Goal: Transaction & Acquisition: Purchase product/service

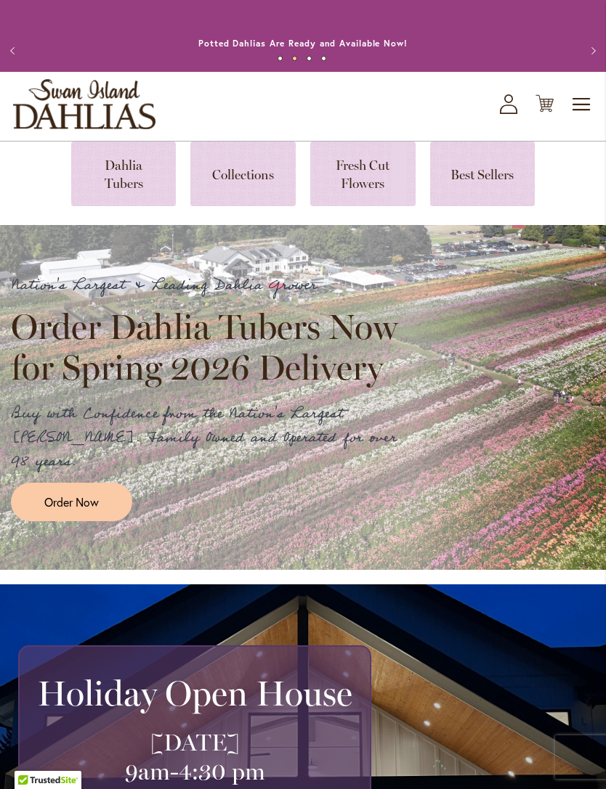
click at [551, 113] on icon at bounding box center [544, 103] width 18 height 17
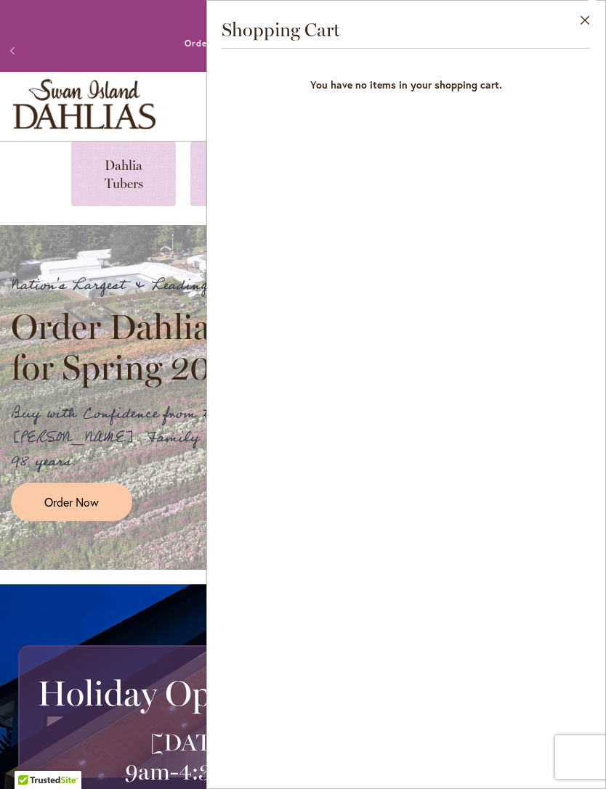
click at [381, 274] on div "Close Shopping Cart You have no items in your shopping cart." at bounding box center [405, 394] width 399 height 789
click at [138, 176] on link at bounding box center [123, 174] width 105 height 65
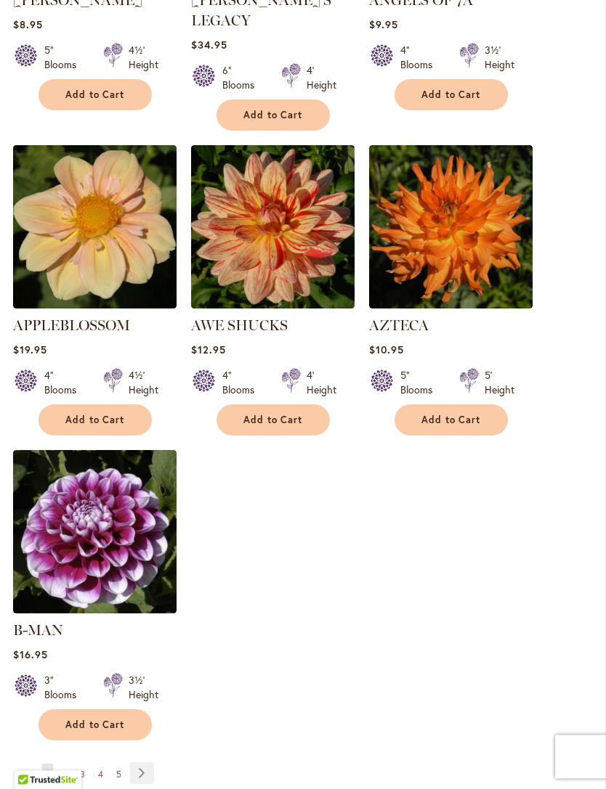
scroll to position [1688, 0]
click at [442, 414] on span "Add to Cart" at bounding box center [451, 420] width 60 height 12
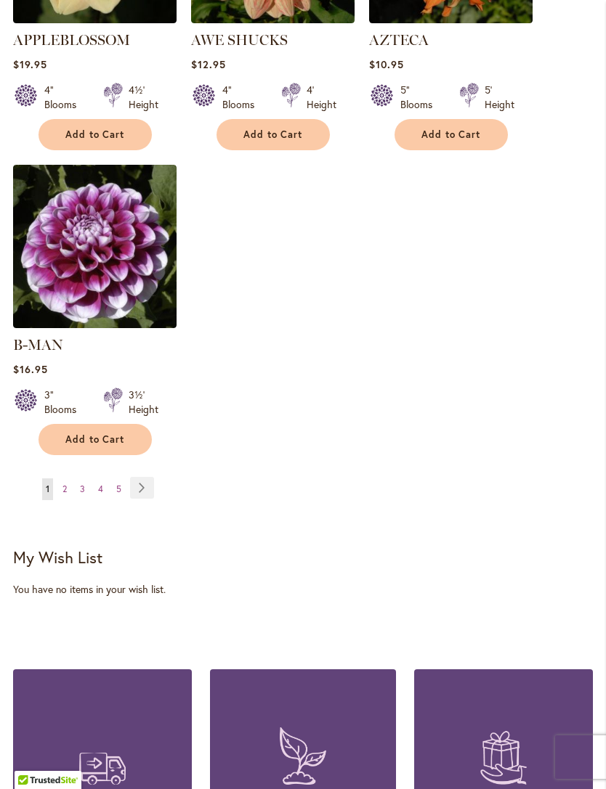
scroll to position [2023, 0]
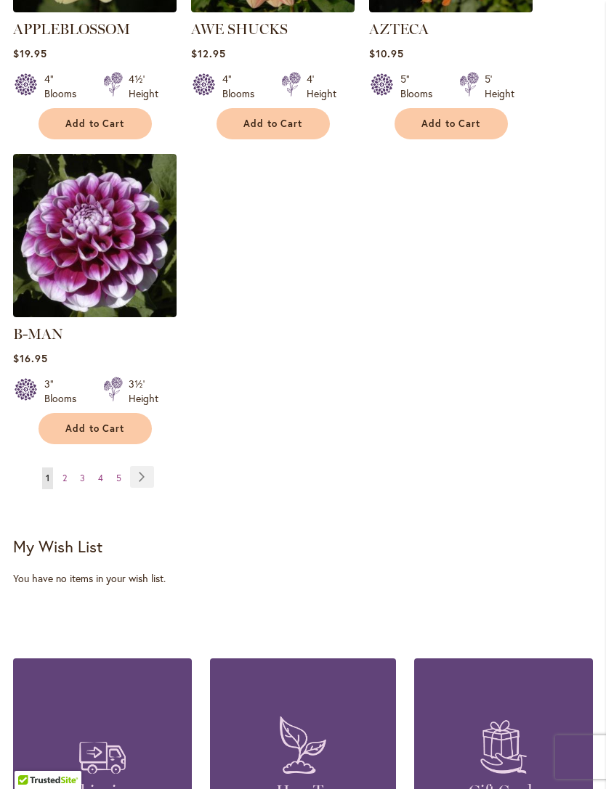
click at [150, 468] on link "Page Next" at bounding box center [142, 477] width 24 height 22
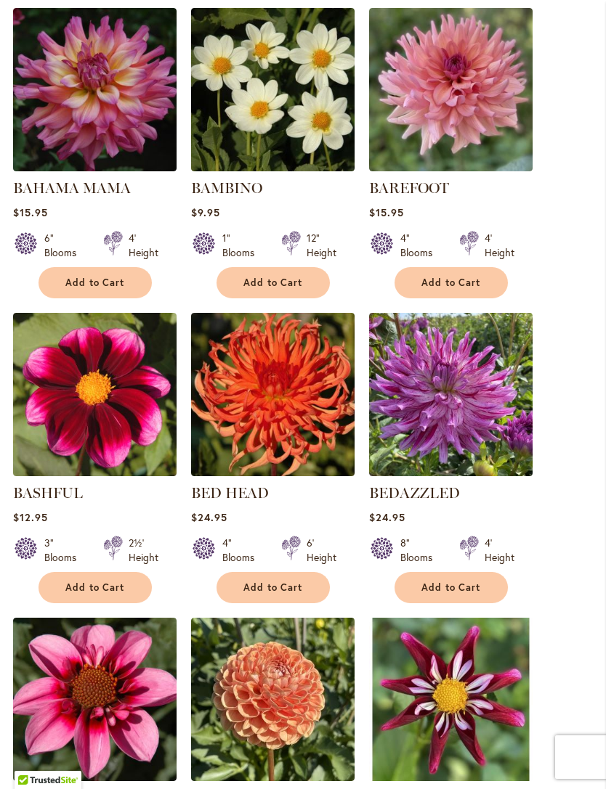
scroll to position [941, 0]
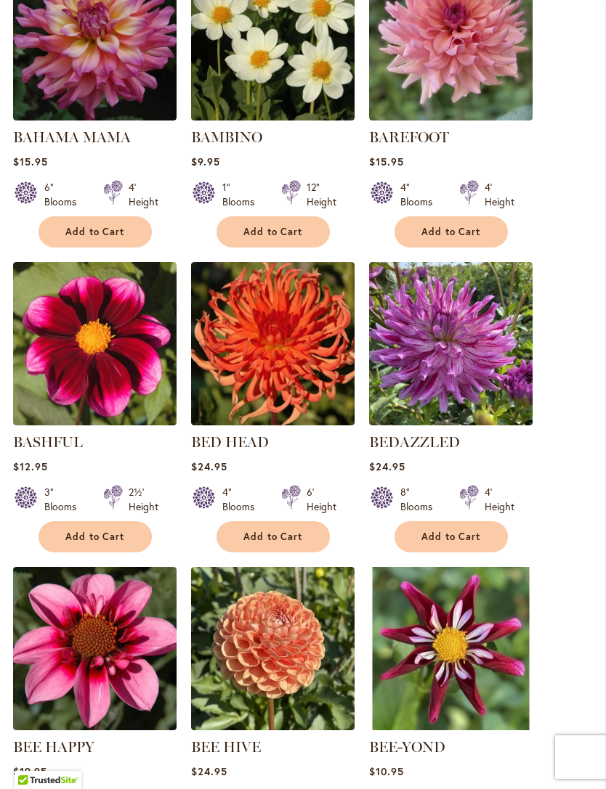
click at [296, 543] on span "Add to Cart" at bounding box center [273, 537] width 60 height 12
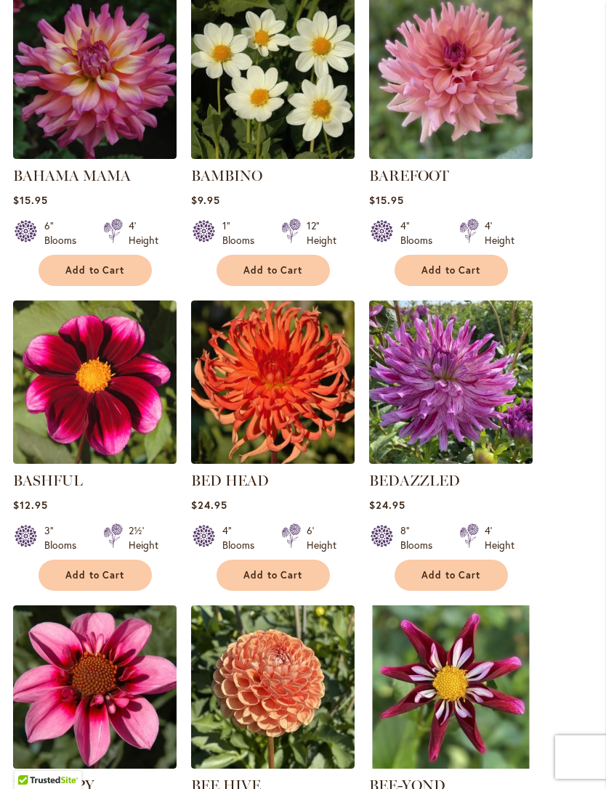
click at [465, 582] on span "Add to Cart" at bounding box center [451, 575] width 60 height 12
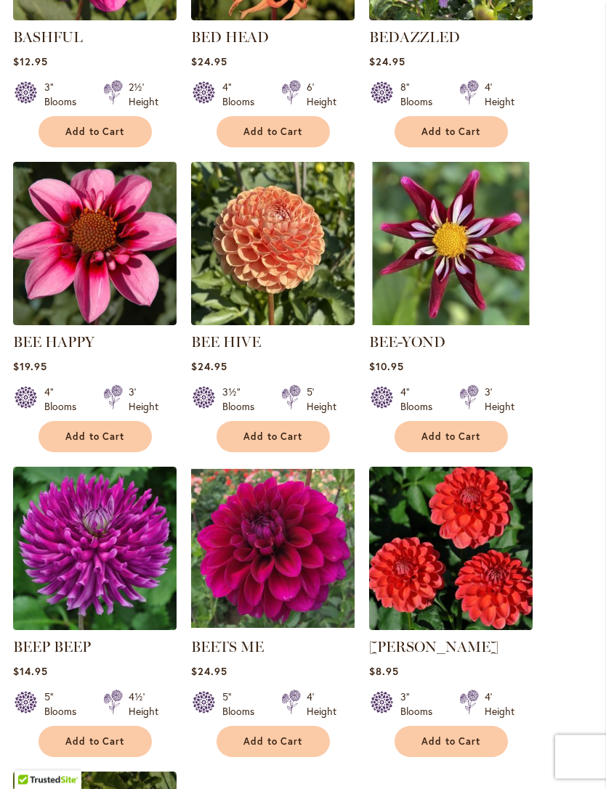
scroll to position [1385, 0]
click at [469, 443] on span "Add to Cart" at bounding box center [451, 437] width 60 height 12
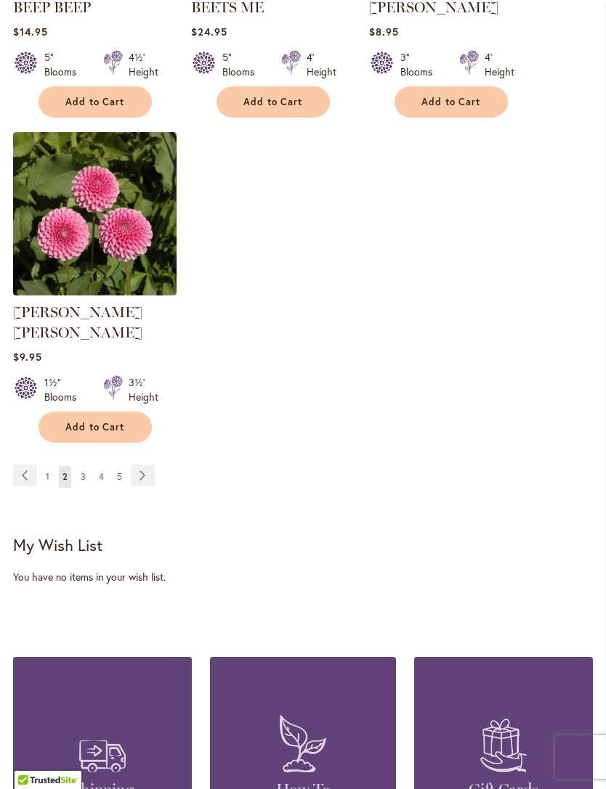
scroll to position [2025, 0]
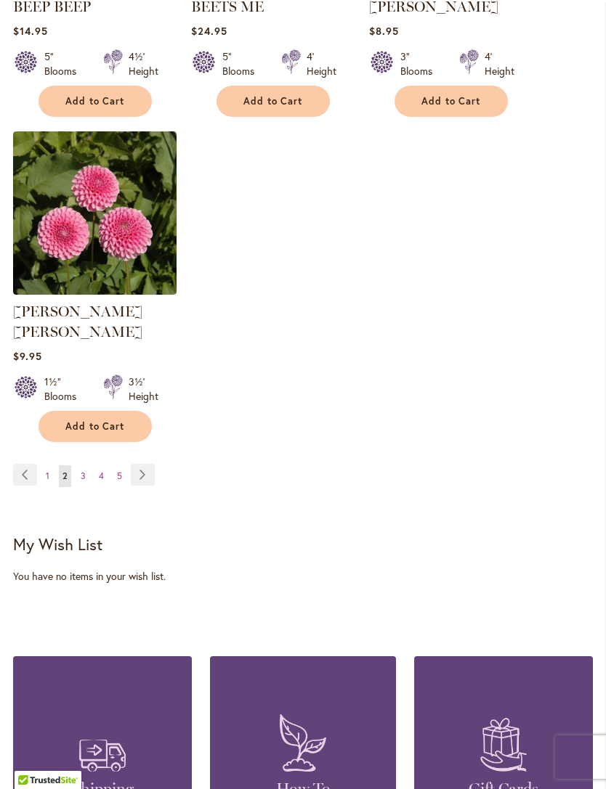
click at [144, 473] on link "Page Next" at bounding box center [143, 475] width 24 height 22
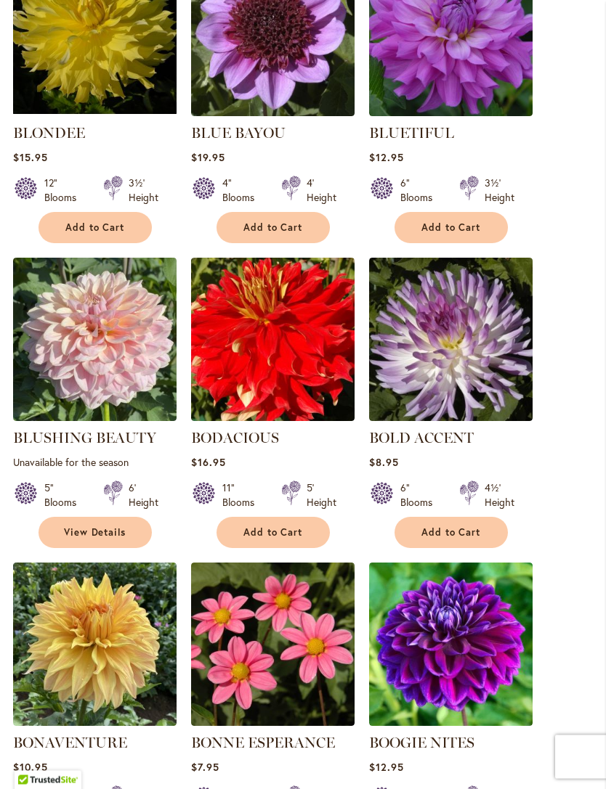
scroll to position [1251, 0]
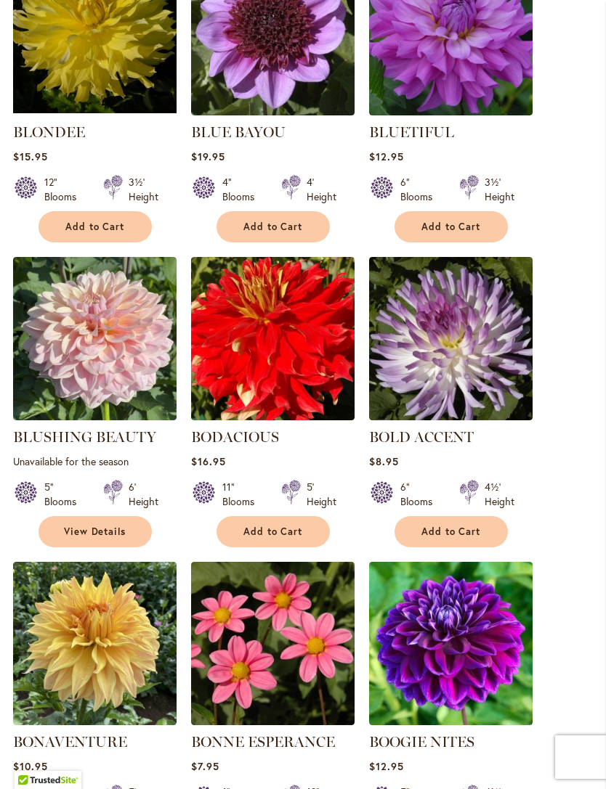
click at [468, 538] on span "Add to Cart" at bounding box center [451, 532] width 60 height 12
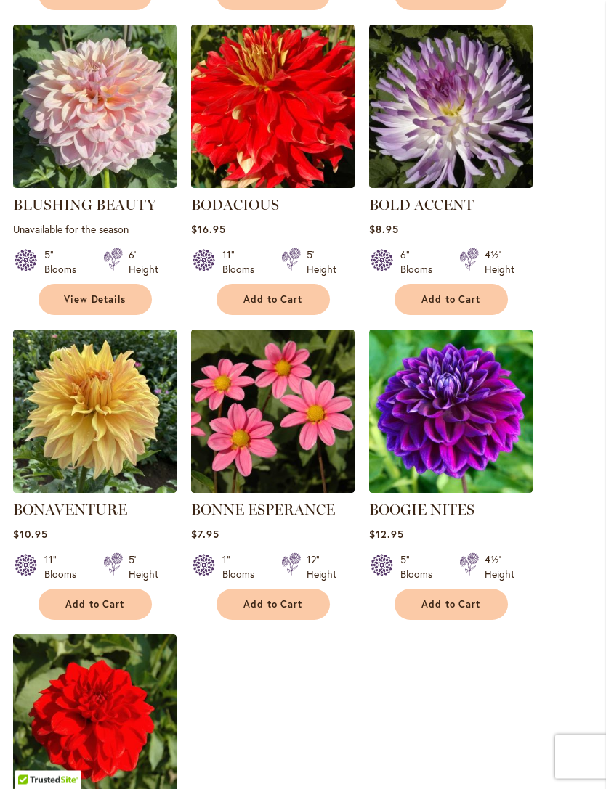
scroll to position [1522, 0]
click at [118, 611] on span "Add to Cart" at bounding box center [95, 604] width 60 height 12
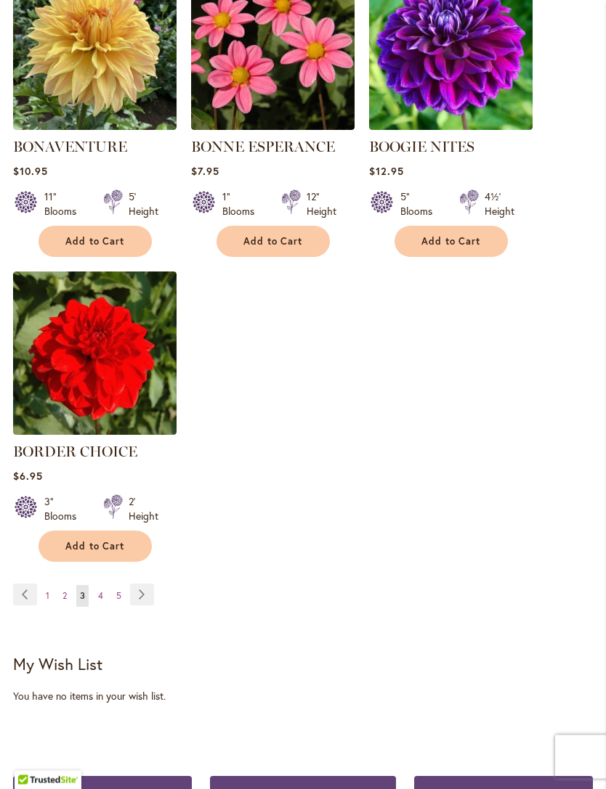
scroll to position [1886, 0]
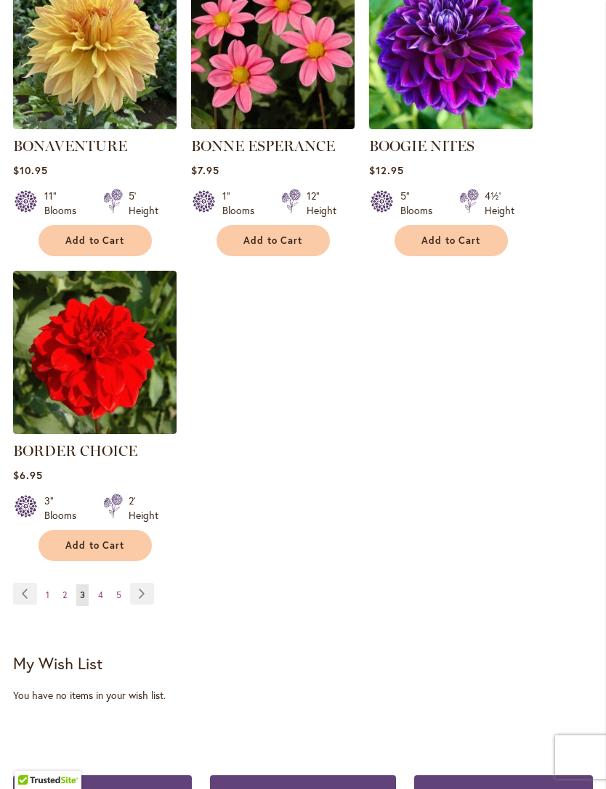
click at [147, 603] on link "Page Next" at bounding box center [142, 594] width 24 height 22
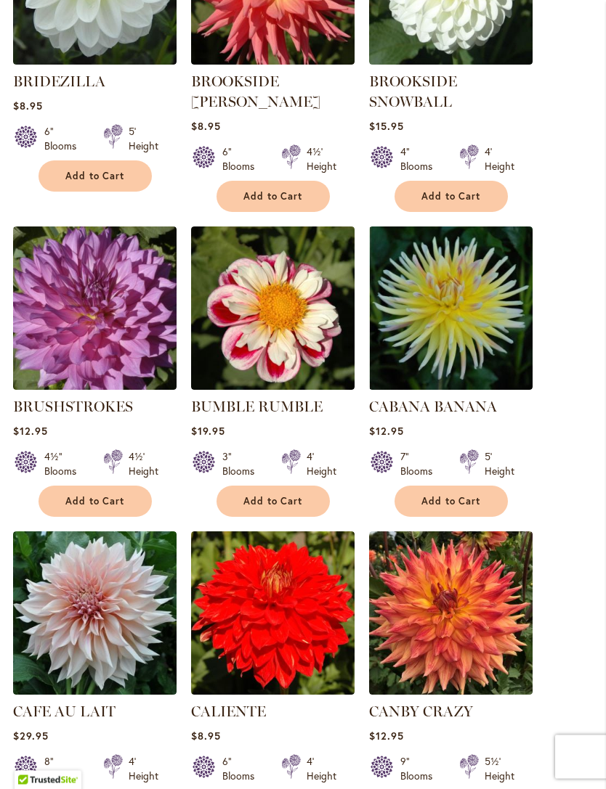
scroll to position [998, 0]
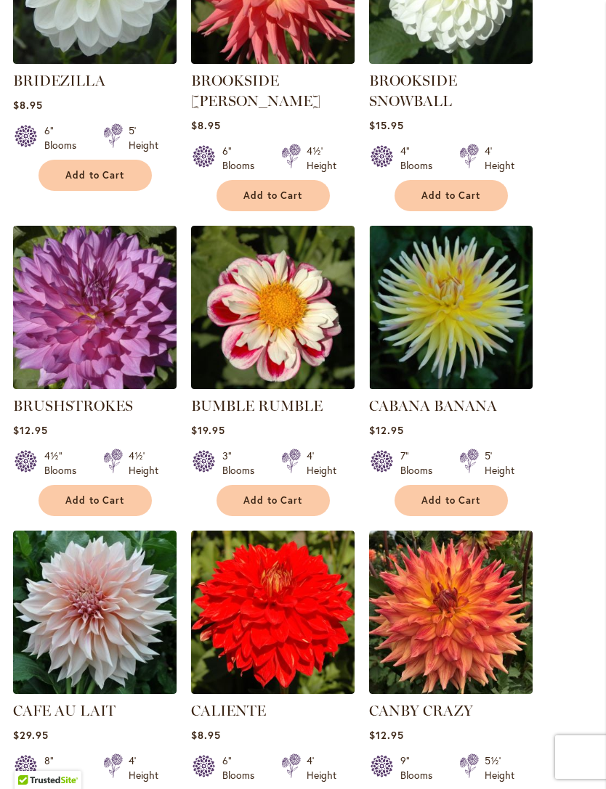
click at [304, 508] on button "Add to Cart" at bounding box center [272, 500] width 113 height 31
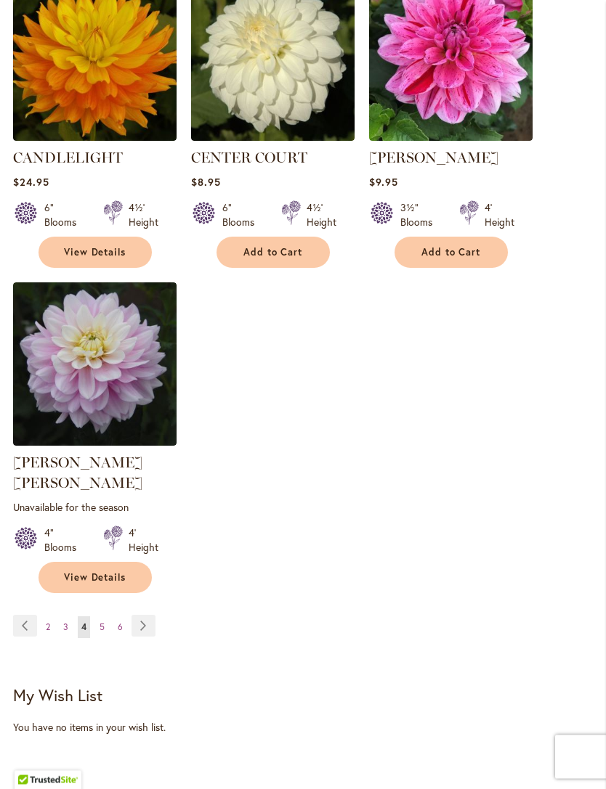
scroll to position [1900, 0]
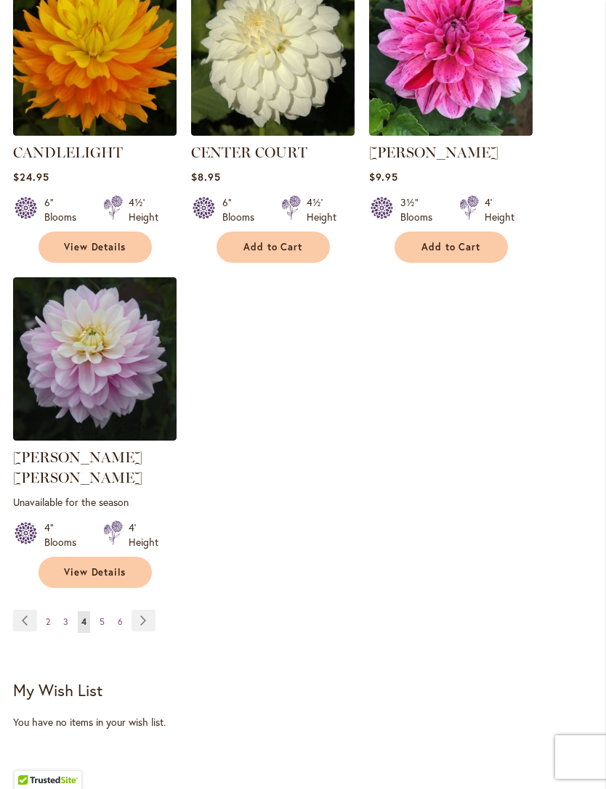
click at [149, 612] on link "Page Next" at bounding box center [143, 621] width 24 height 22
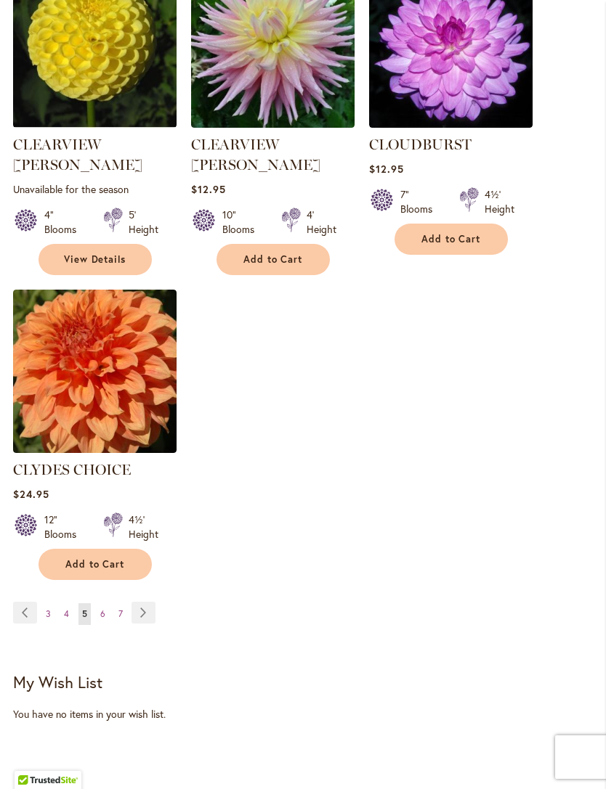
scroll to position [1912, 0]
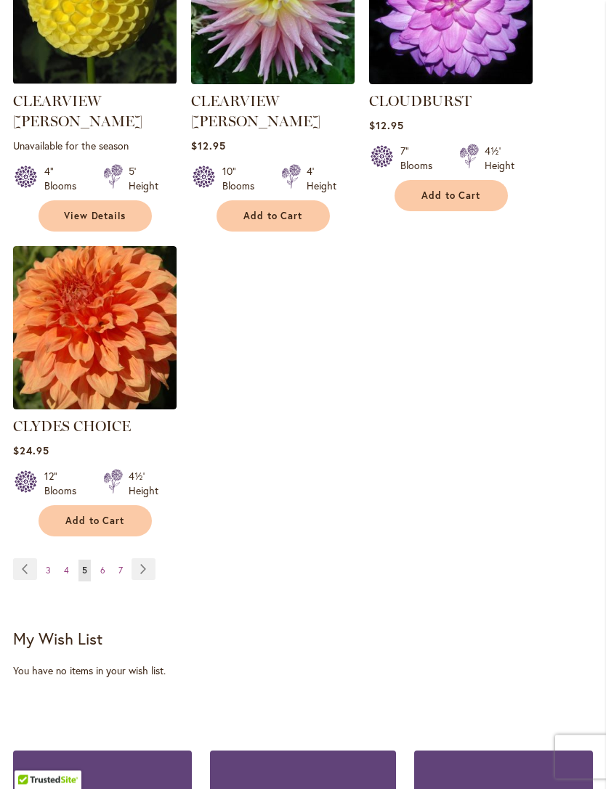
click at [149, 559] on link "Page Next" at bounding box center [143, 570] width 24 height 22
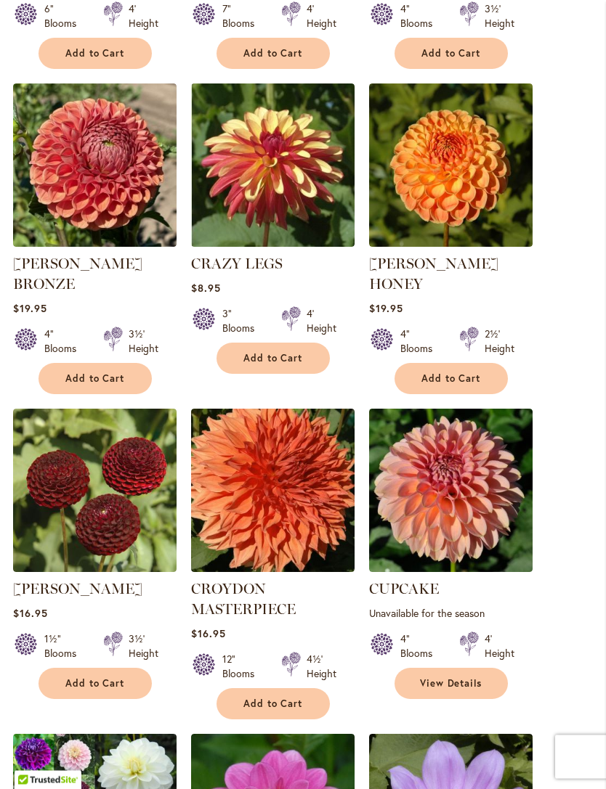
scroll to position [815, 0]
click at [304, 524] on img at bounding box center [272, 490] width 163 height 163
click at [281, 698] on span "Add to Cart" at bounding box center [273, 704] width 60 height 12
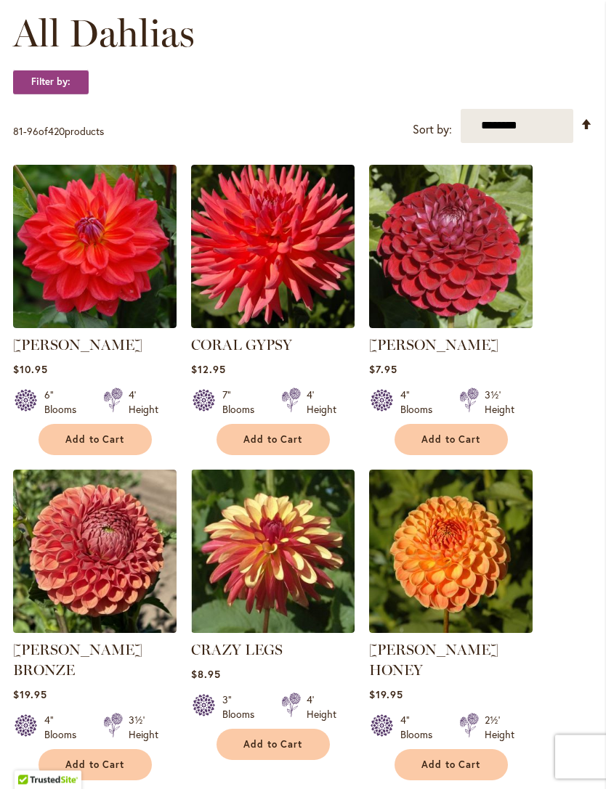
scroll to position [428, 0]
click at [301, 446] on span "Add to Cart" at bounding box center [273, 440] width 60 height 12
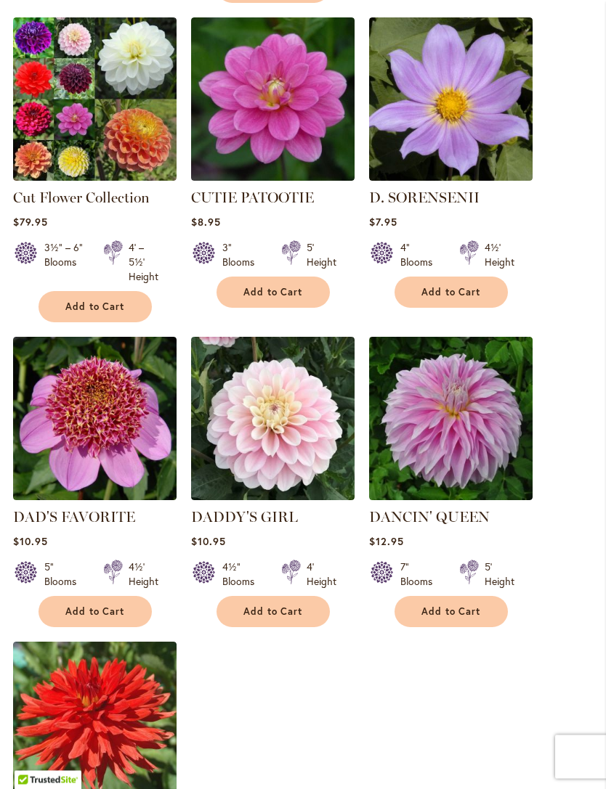
scroll to position [1570, 0]
click at [460, 611] on button "Add to Cart" at bounding box center [450, 611] width 113 height 31
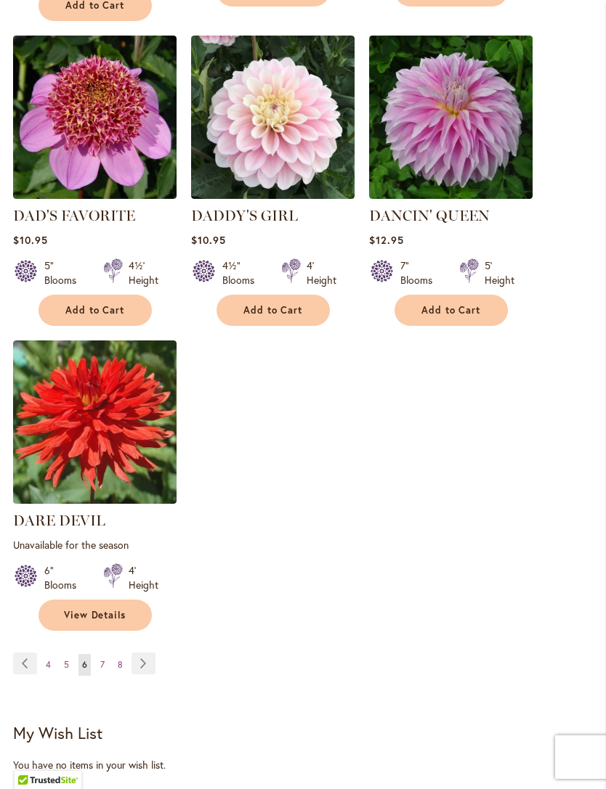
scroll to position [1874, 0]
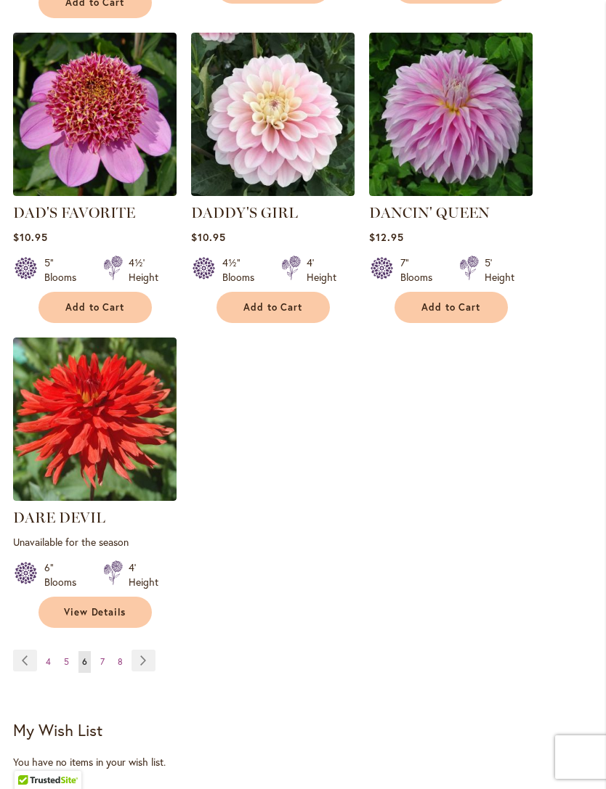
click at [149, 656] on link "Page Next" at bounding box center [143, 661] width 24 height 22
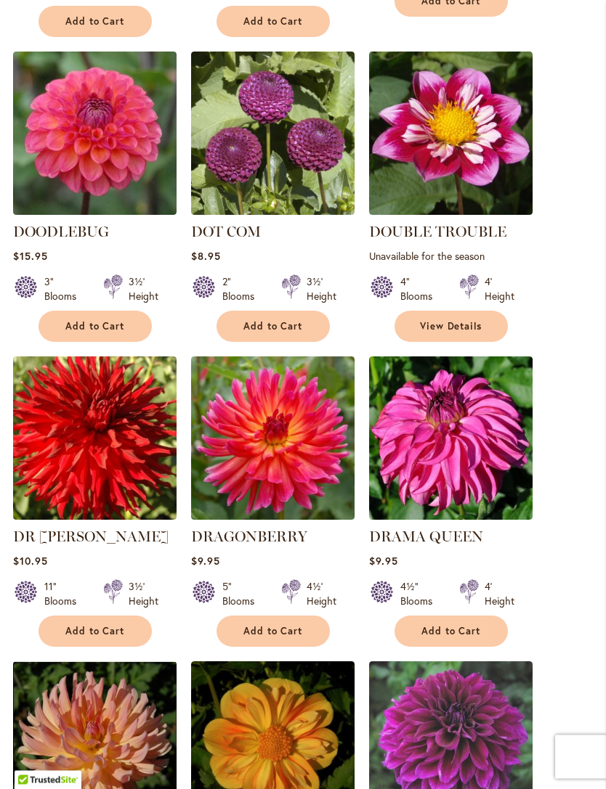
scroll to position [1173, 0]
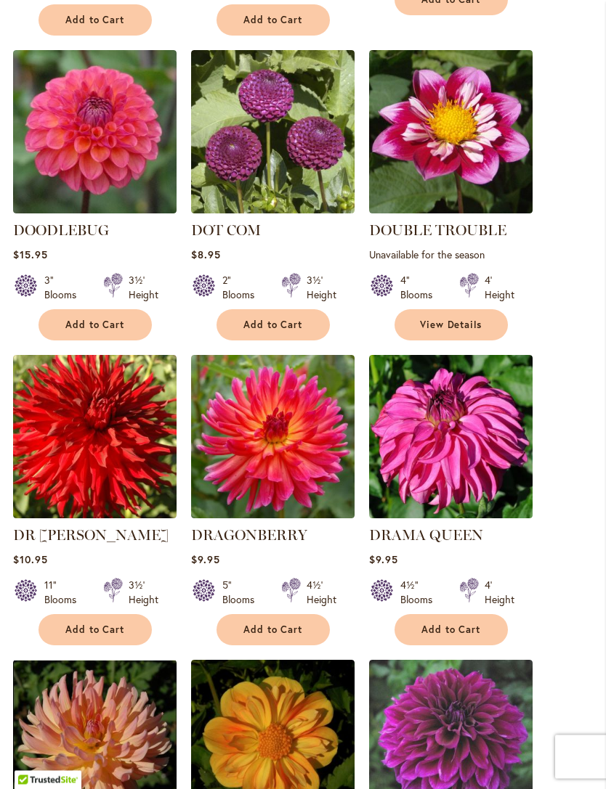
click at [134, 623] on button "Add to Cart" at bounding box center [94, 630] width 113 height 31
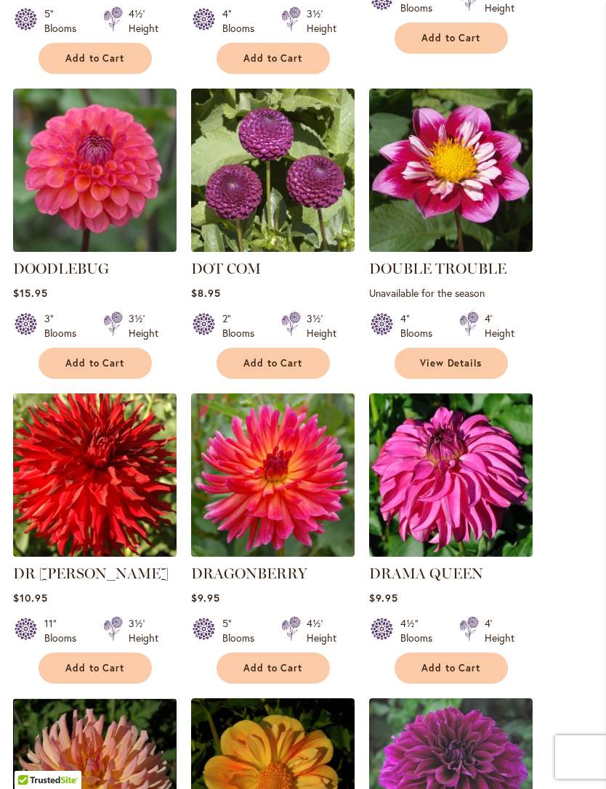
click at [457, 662] on span "Add to Cart" at bounding box center [451, 668] width 60 height 12
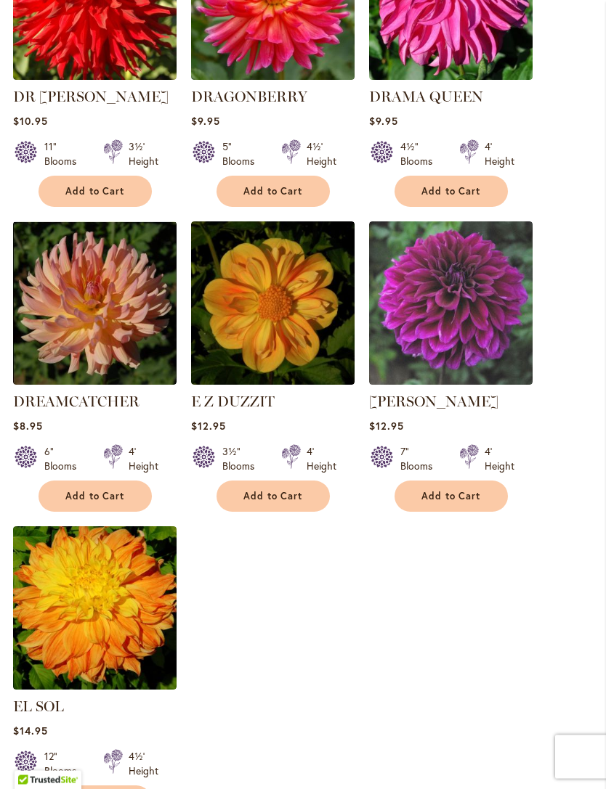
click at [126, 481] on button "Add to Cart" at bounding box center [94, 496] width 113 height 31
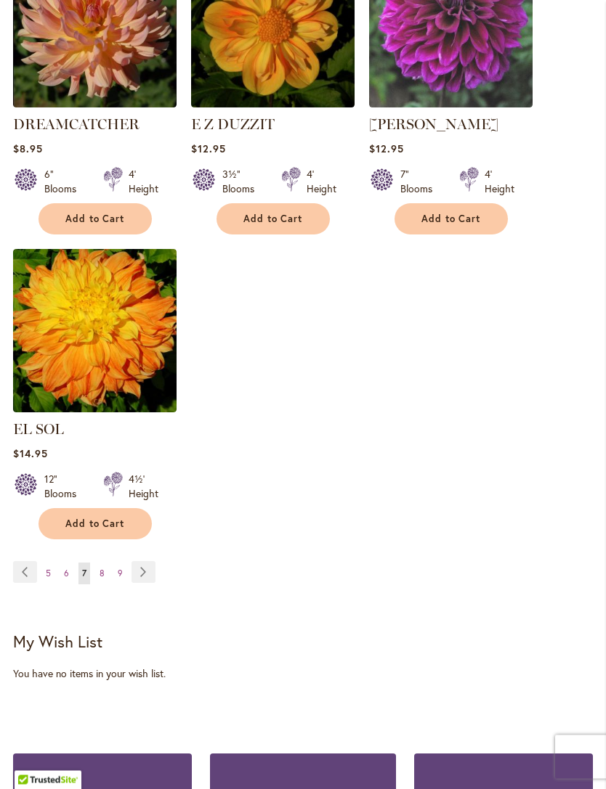
scroll to position [1928, 0]
click at [106, 508] on button "Add to Cart" at bounding box center [94, 523] width 113 height 31
click at [148, 561] on link "Page Next" at bounding box center [143, 572] width 24 height 22
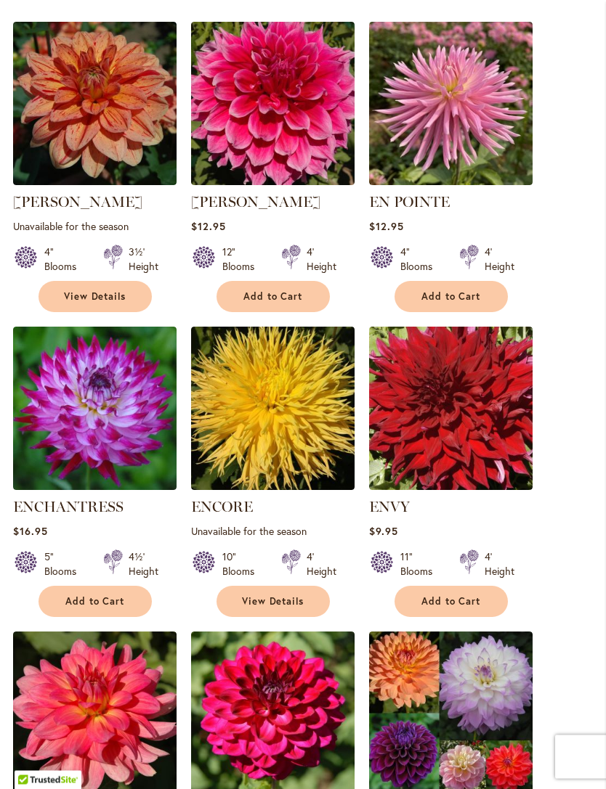
scroll to position [631, 0]
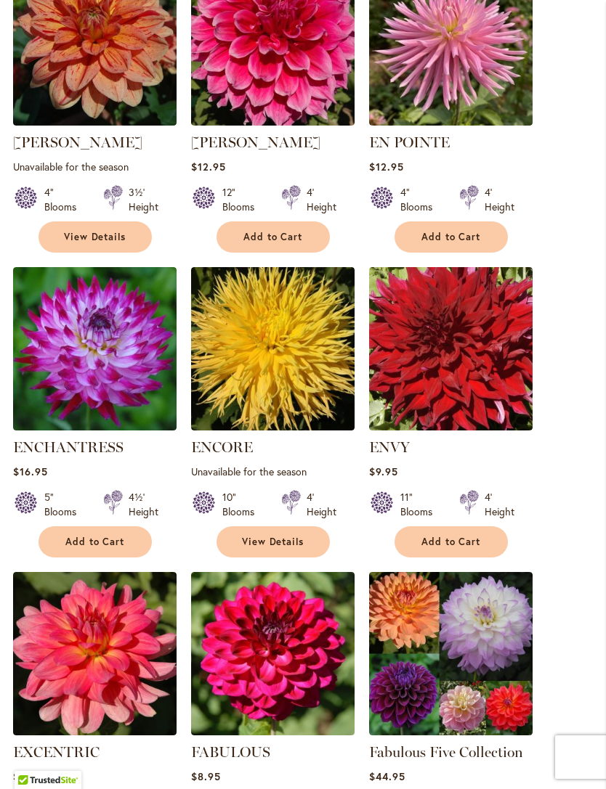
click at [476, 243] on span "Add to Cart" at bounding box center [451, 237] width 60 height 12
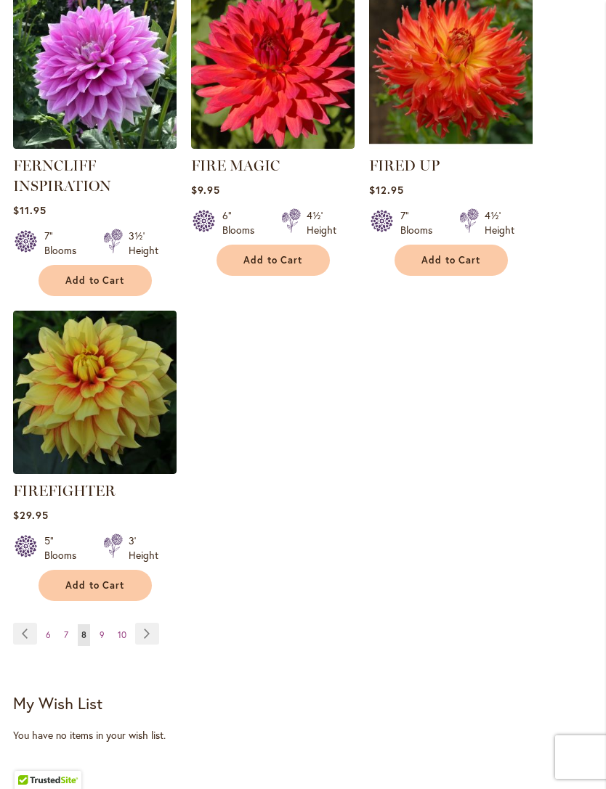
scroll to position [1998, 0]
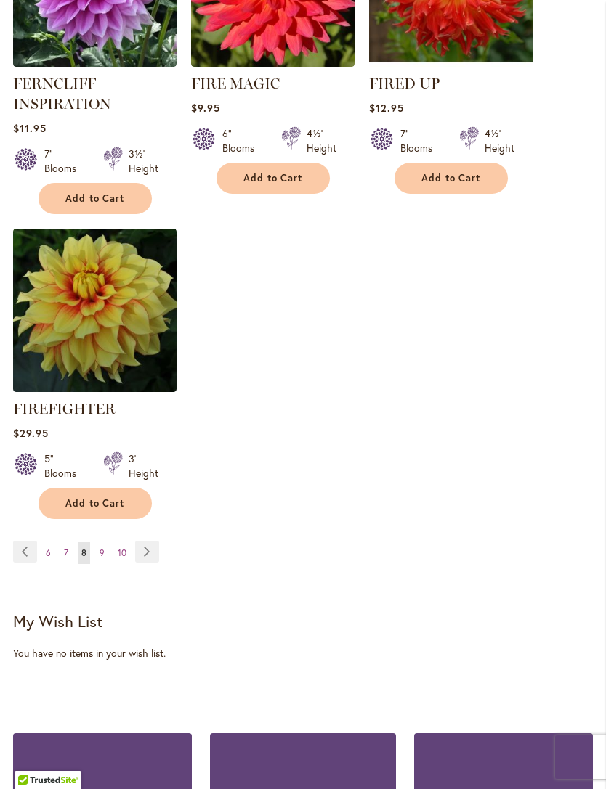
click at [155, 562] on link "Page Next" at bounding box center [147, 552] width 24 height 22
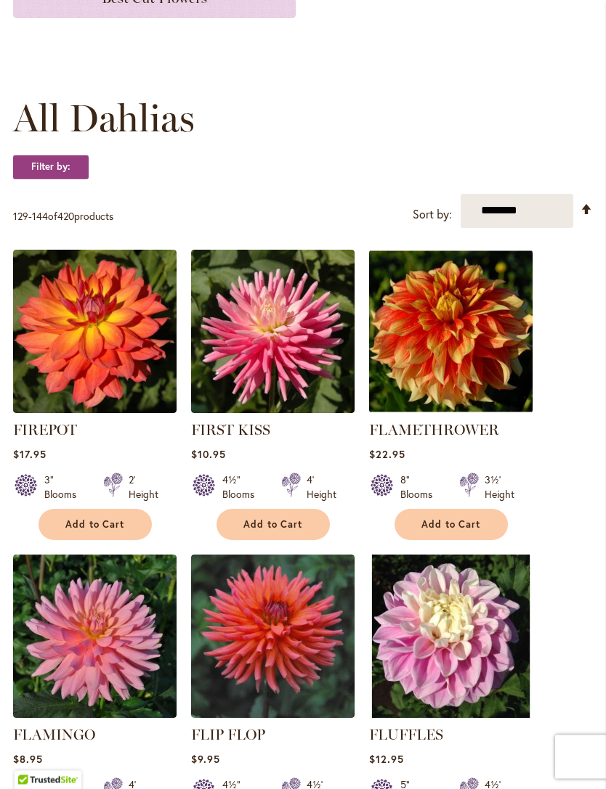
scroll to position [343, 0]
click at [450, 531] on span "Add to Cart" at bounding box center [451, 524] width 60 height 12
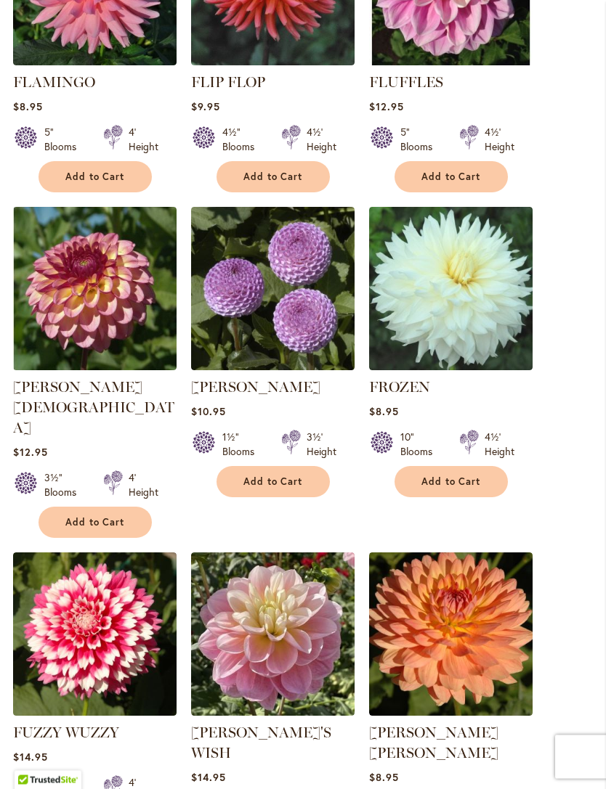
scroll to position [1035, 0]
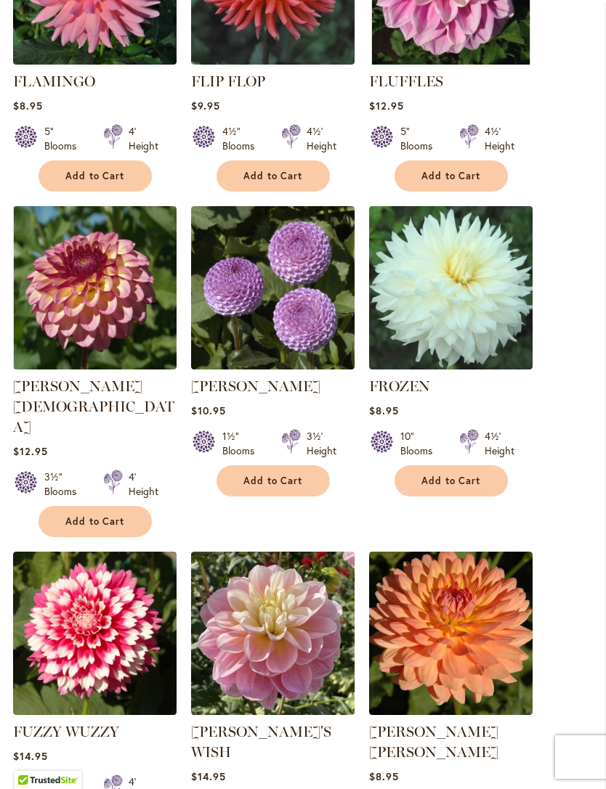
click at [115, 516] on span "Add to Cart" at bounding box center [95, 522] width 60 height 12
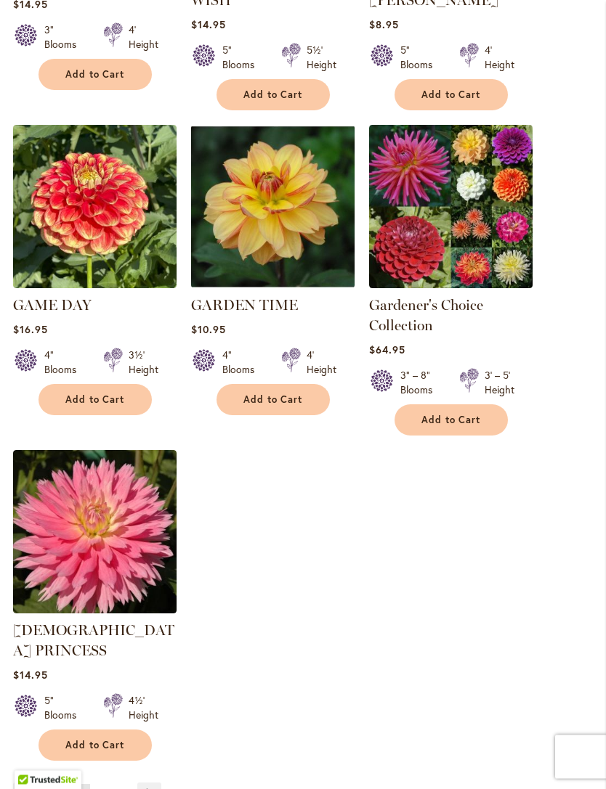
scroll to position [1790, 0]
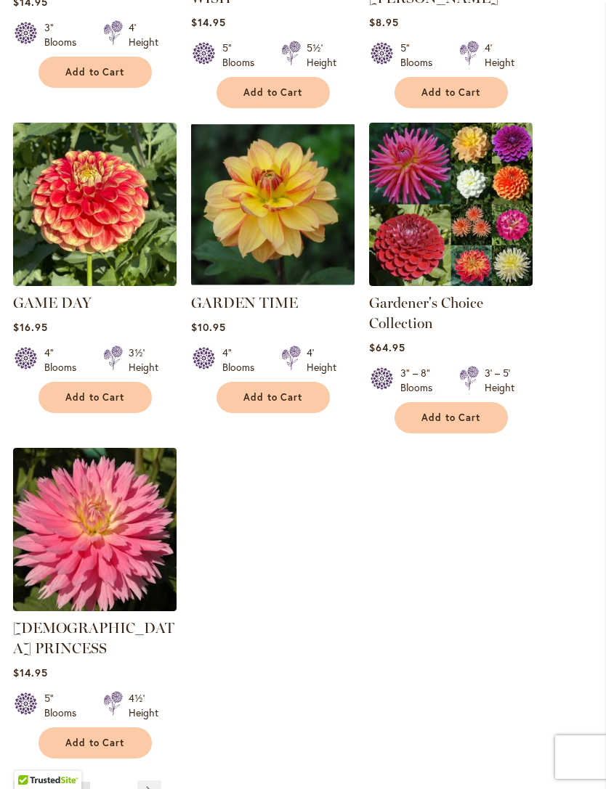
click at [152, 781] on link "Page Next" at bounding box center [149, 792] width 24 height 22
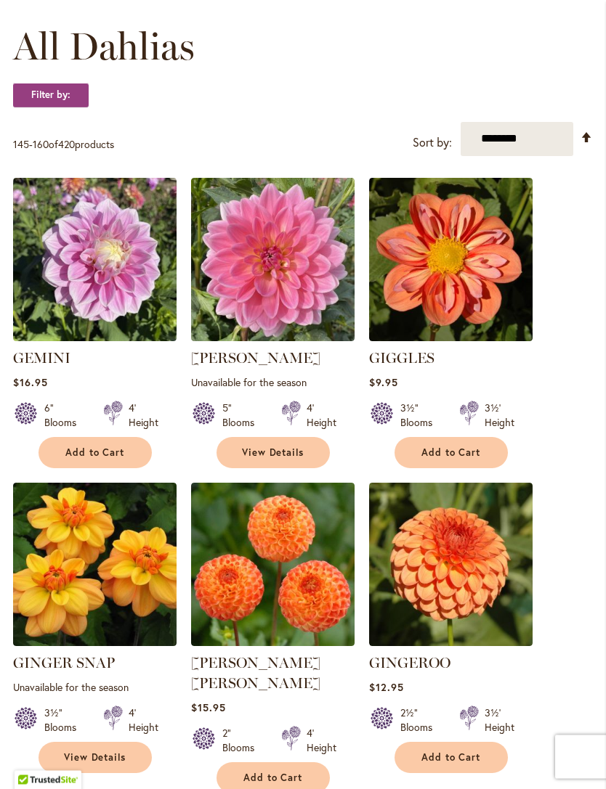
scroll to position [415, 0]
click at [454, 459] on span "Add to Cart" at bounding box center [451, 453] width 60 height 12
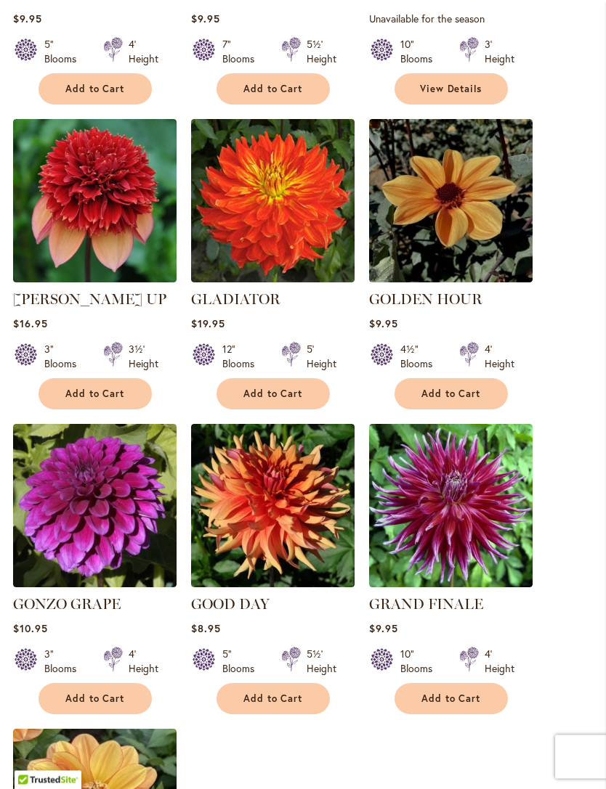
scroll to position [1448, 0]
click at [301, 693] on span "Add to Cart" at bounding box center [273, 699] width 60 height 12
click at [453, 693] on span "Add to Cart" at bounding box center [451, 699] width 60 height 12
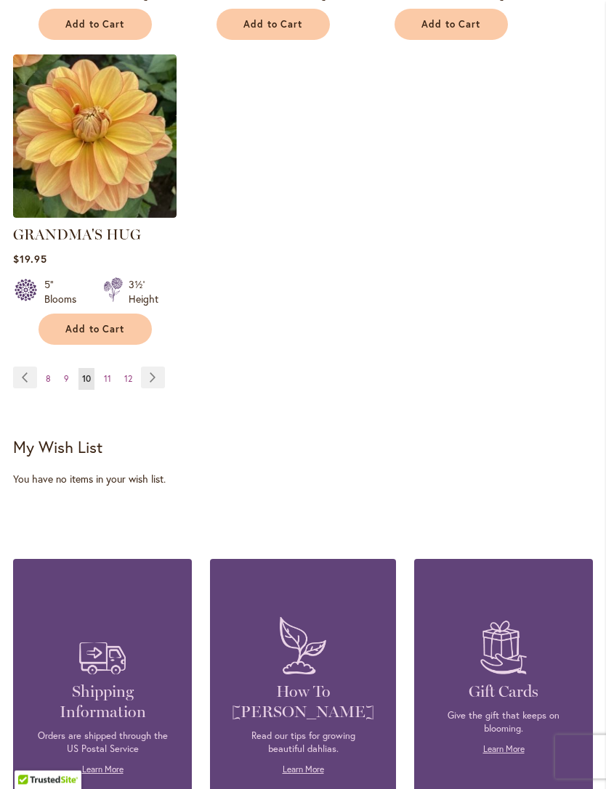
scroll to position [2123, 0]
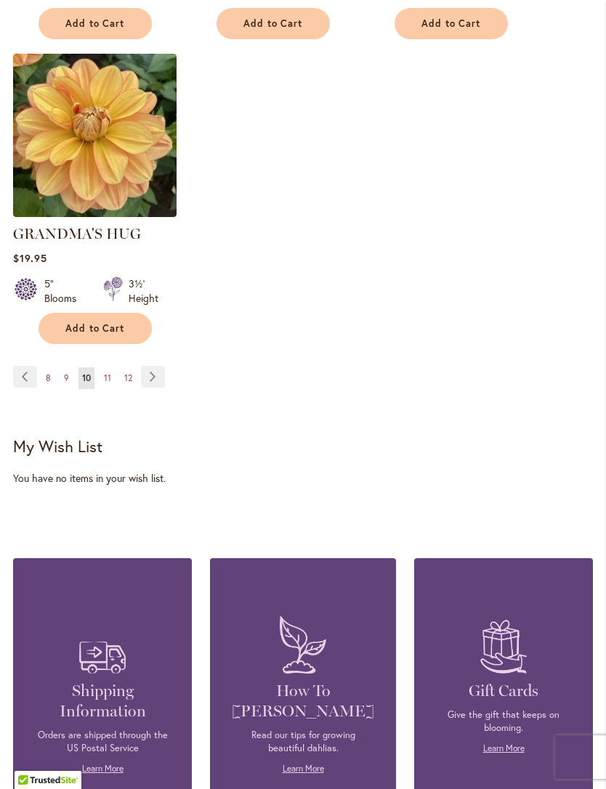
click at [156, 366] on link "Page Next" at bounding box center [153, 377] width 24 height 22
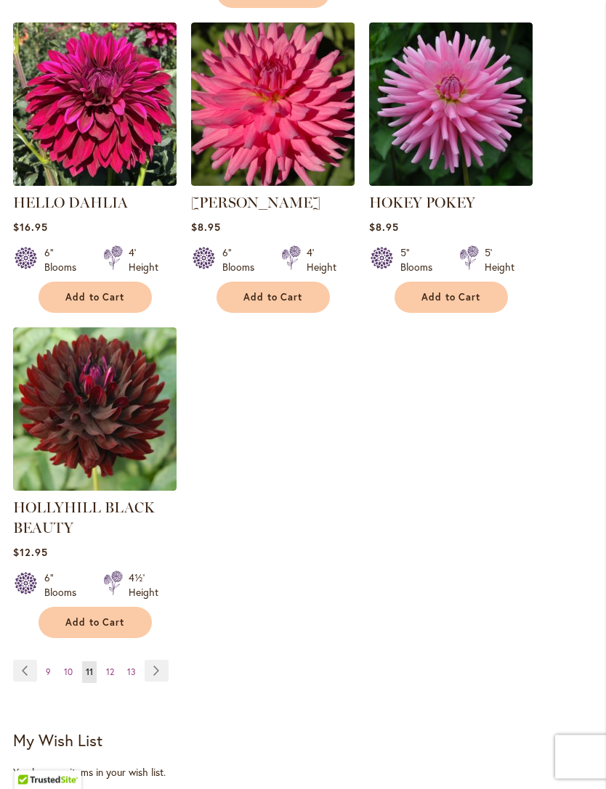
scroll to position [1847, 0]
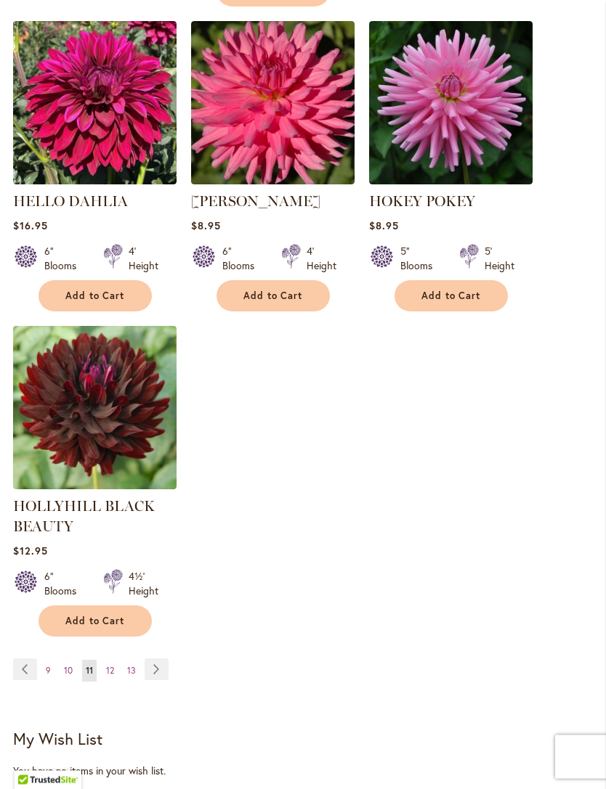
click at [164, 678] on link "Page Next" at bounding box center [157, 670] width 24 height 22
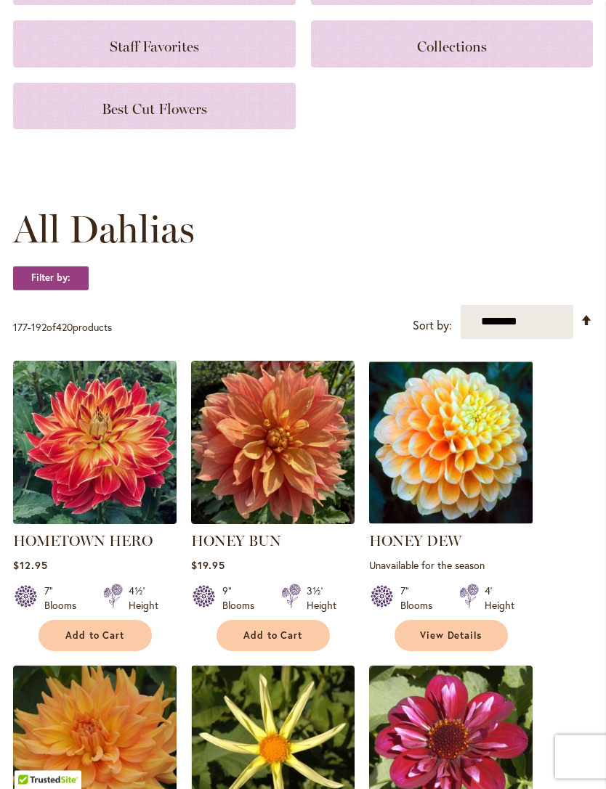
scroll to position [232, 0]
click at [114, 642] on span "Add to Cart" at bounding box center [95, 636] width 60 height 12
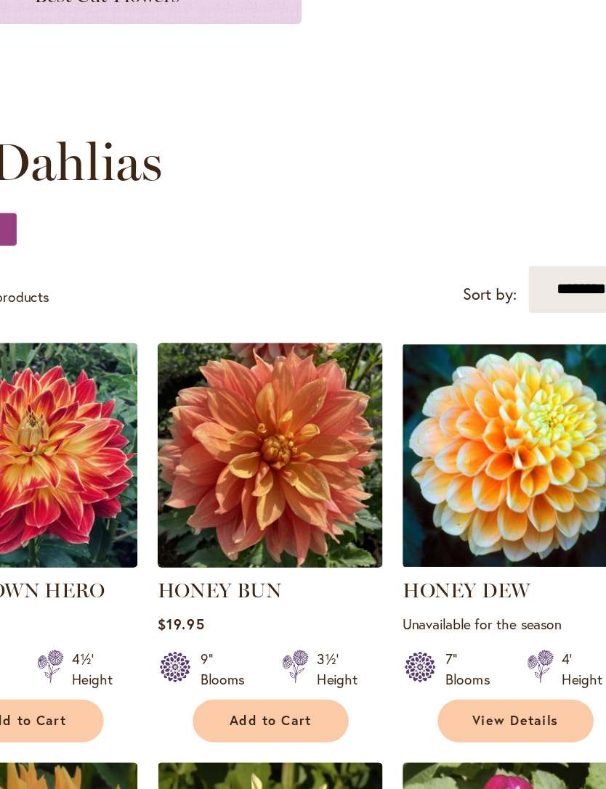
click at [243, 662] on span "Add to Cart" at bounding box center [273, 668] width 60 height 12
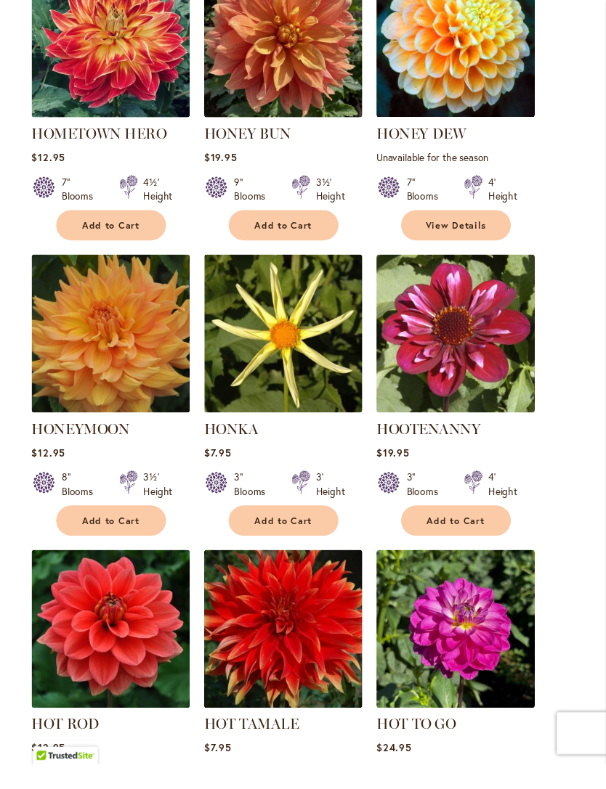
scroll to position [692, 0]
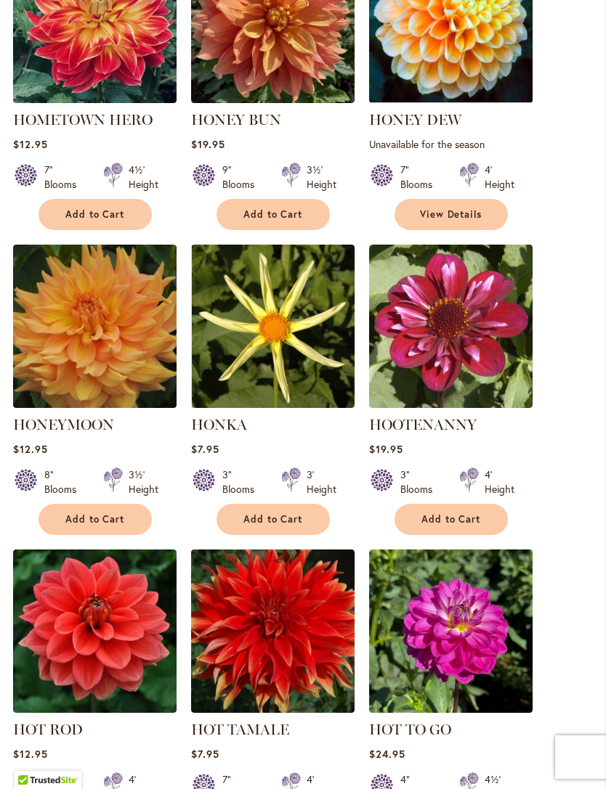
click at [129, 535] on button "Add to Cart" at bounding box center [94, 519] width 113 height 31
click at [451, 526] on span "Add to Cart" at bounding box center [451, 519] width 60 height 12
click at [288, 526] on span "Add to Cart" at bounding box center [273, 519] width 60 height 12
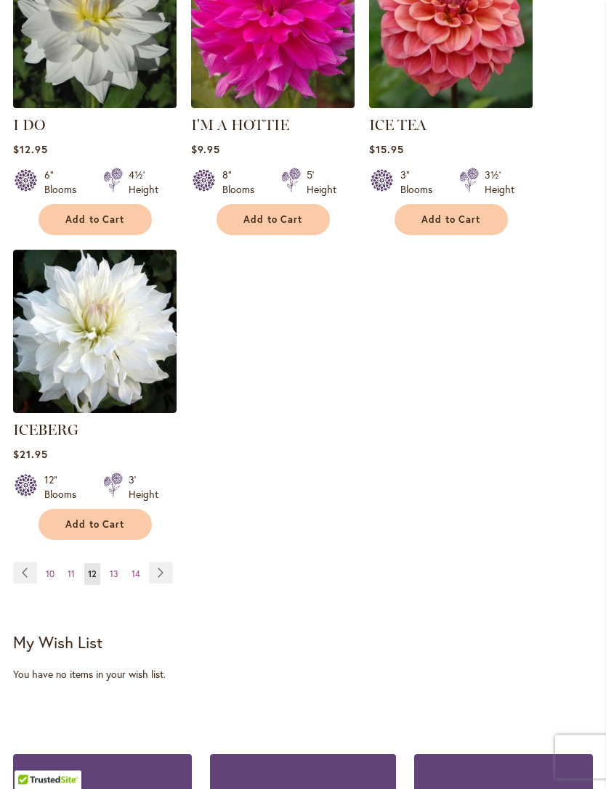
scroll to position [1927, 0]
click at [169, 566] on link "Page Next" at bounding box center [161, 573] width 24 height 22
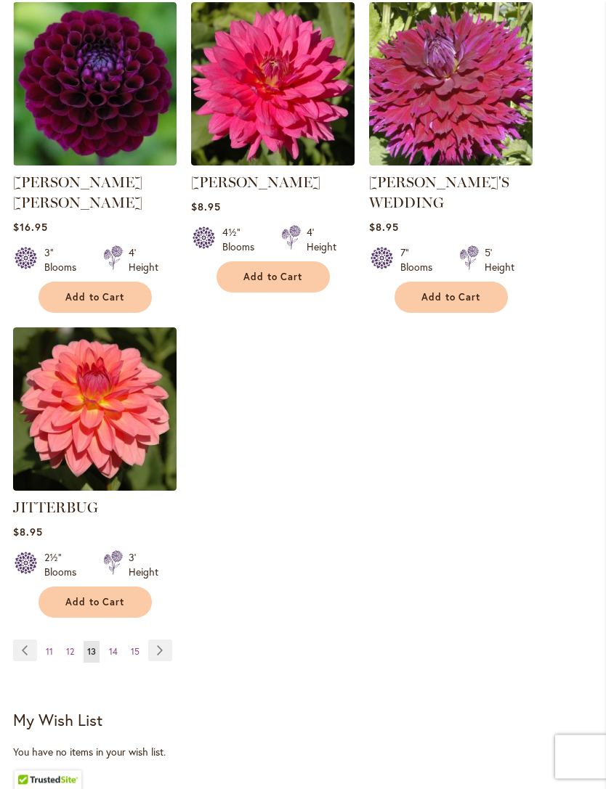
scroll to position [1855, 0]
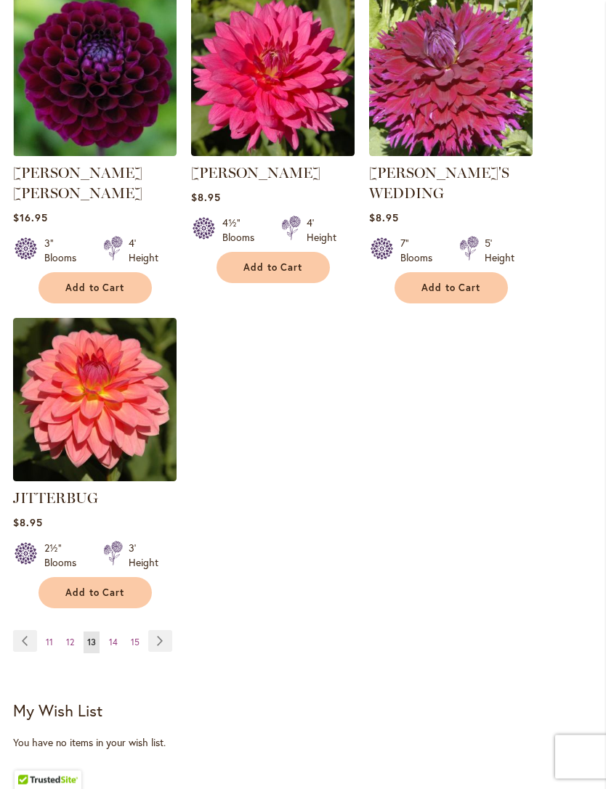
click at [170, 631] on link "Page Next" at bounding box center [160, 642] width 24 height 22
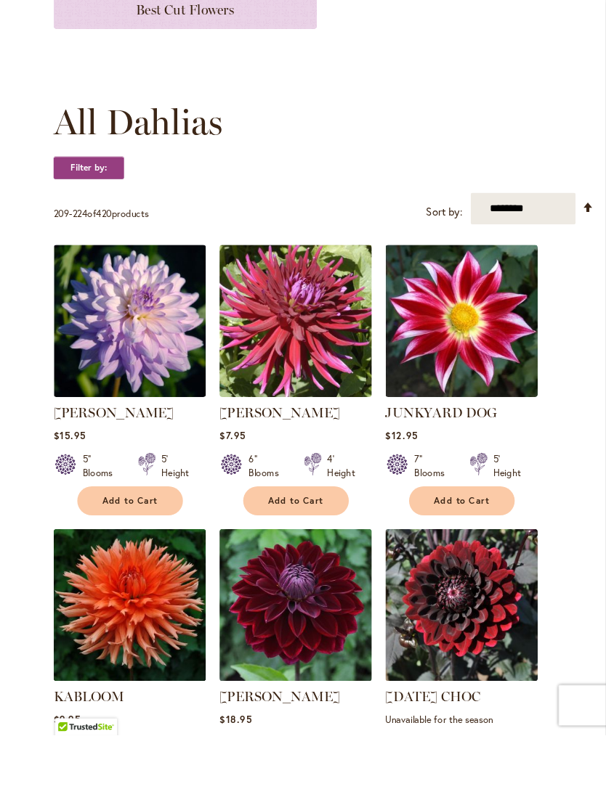
scroll to position [394, 0]
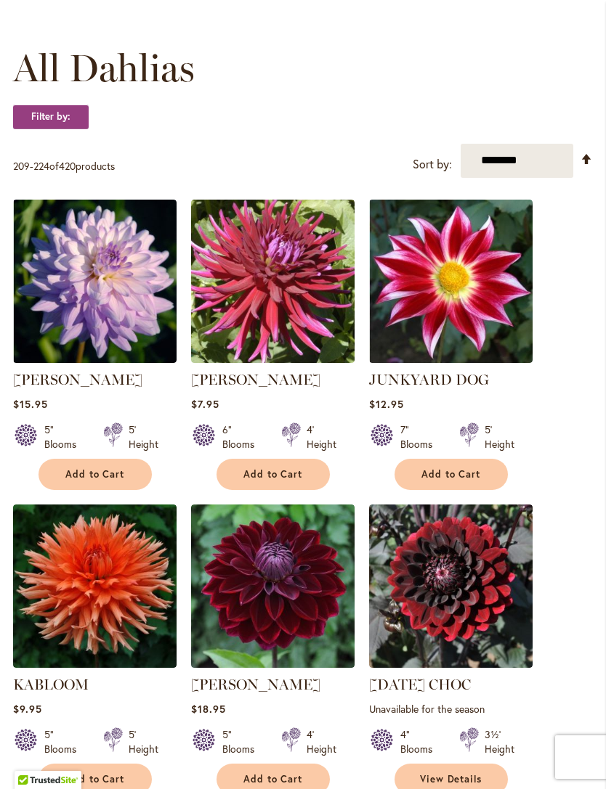
click at [283, 481] on span "Add to Cart" at bounding box center [273, 474] width 60 height 12
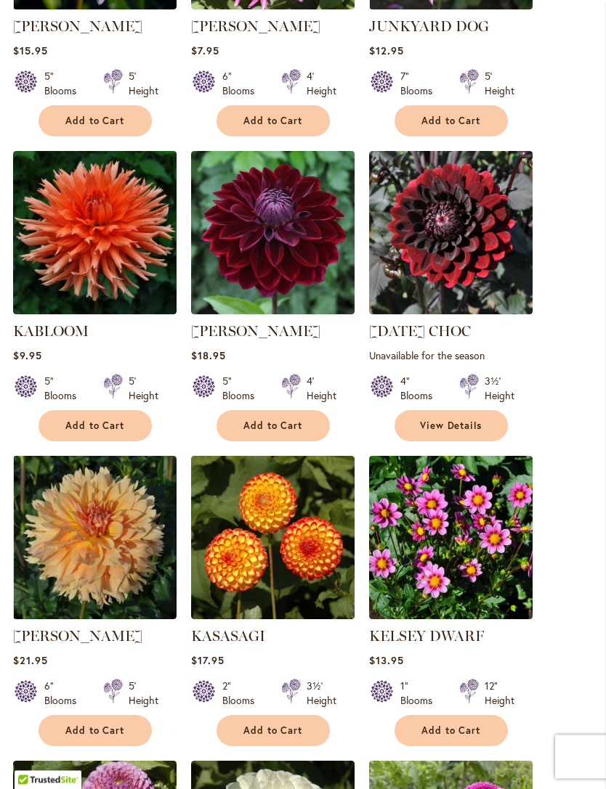
scroll to position [787, 0]
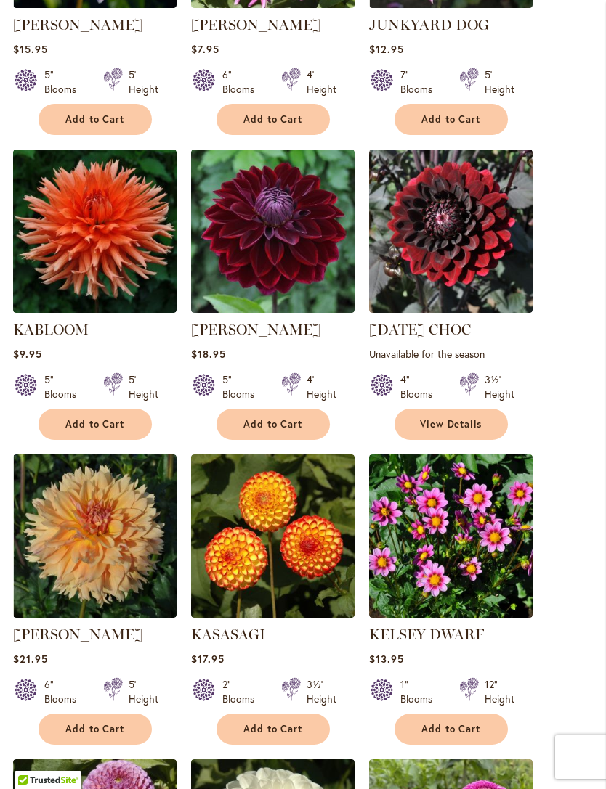
click at [99, 431] on span "Add to Cart" at bounding box center [95, 424] width 60 height 12
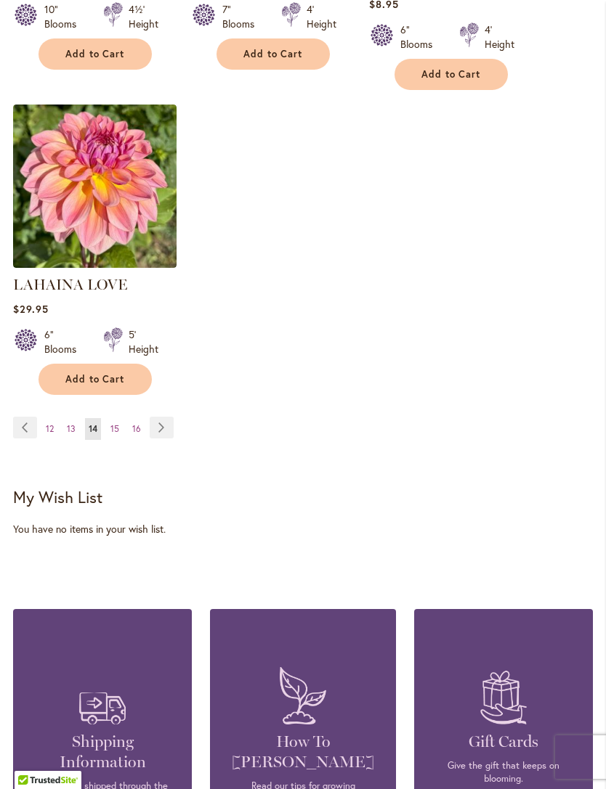
scroll to position [2086, 0]
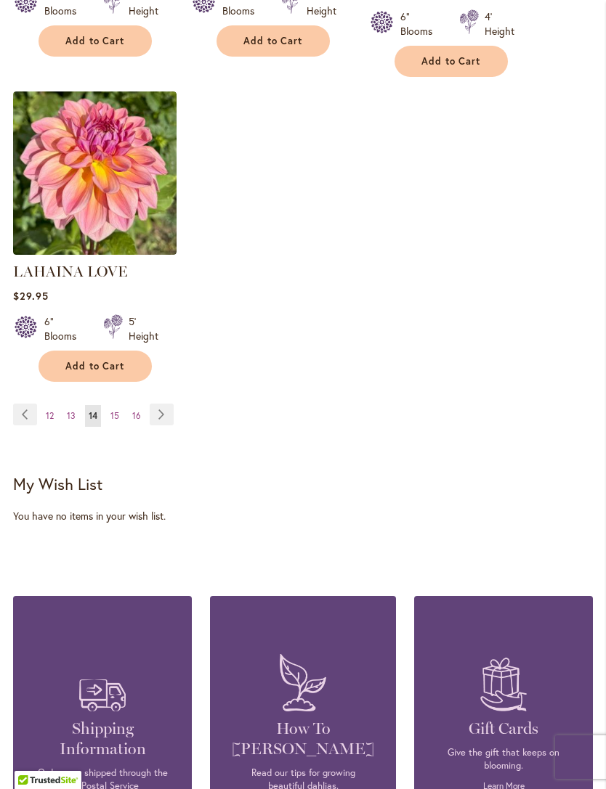
click at [166, 409] on link "Page Next" at bounding box center [162, 415] width 24 height 22
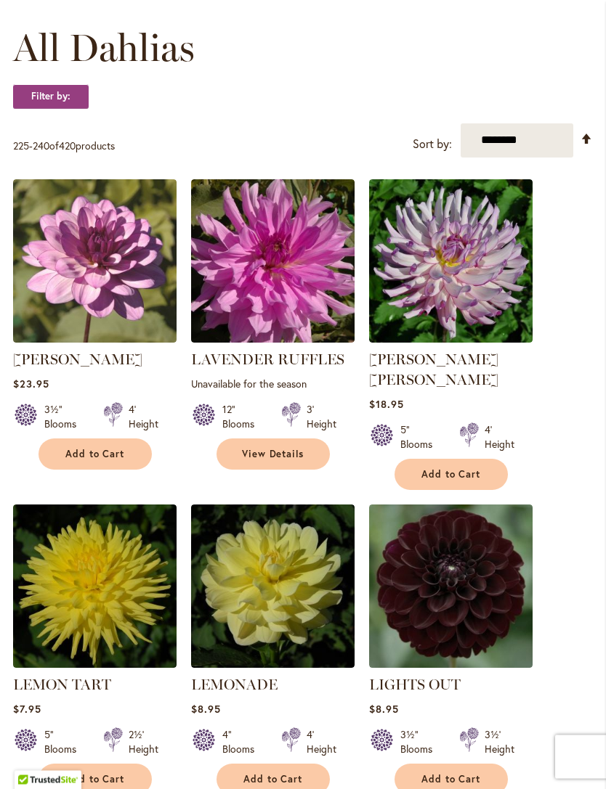
scroll to position [414, 0]
click at [458, 473] on span "Add to Cart" at bounding box center [451, 474] width 60 height 12
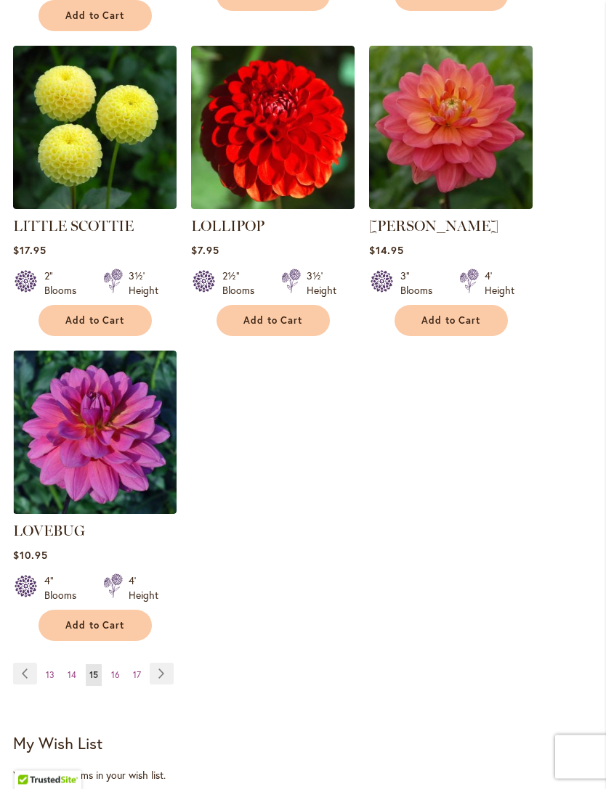
scroll to position [1873, 0]
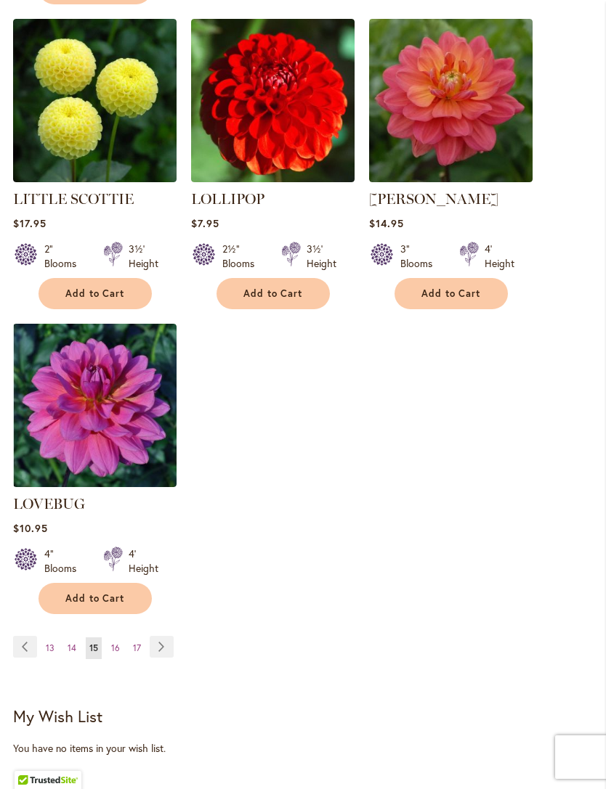
click at [165, 636] on link "Page Next" at bounding box center [162, 647] width 24 height 22
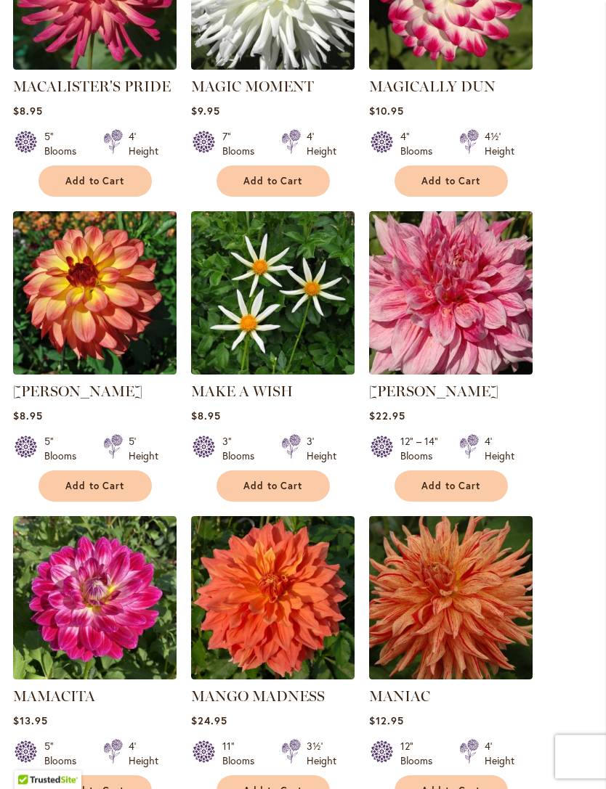
scroll to position [1012, 0]
click at [458, 480] on span "Add to Cart" at bounding box center [451, 486] width 60 height 12
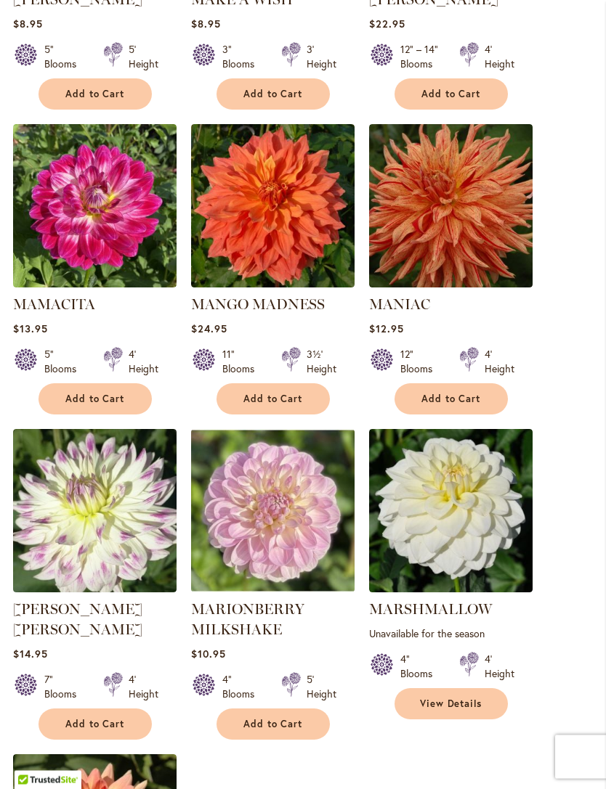
scroll to position [1443, 0]
click at [454, 401] on button "Add to Cart" at bounding box center [450, 398] width 113 height 31
click at [306, 403] on button "Add to Cart" at bounding box center [272, 398] width 113 height 31
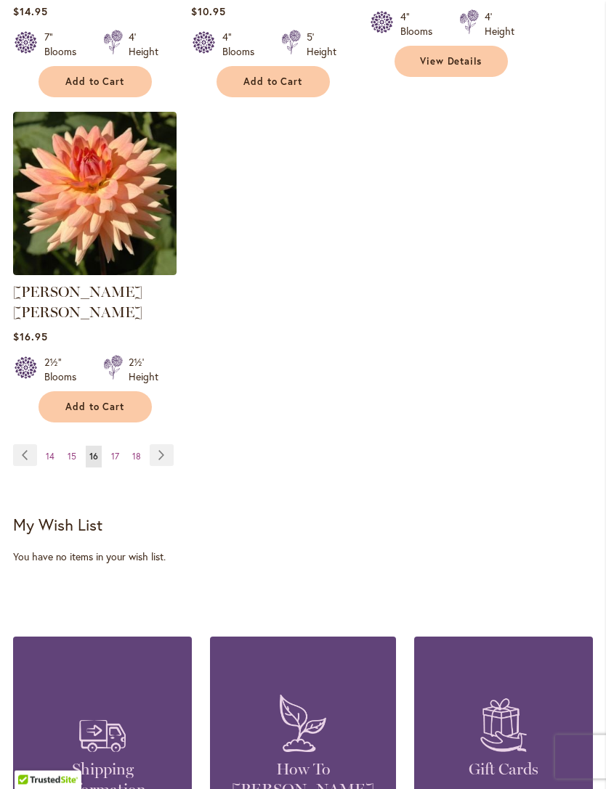
scroll to position [2086, 0]
click at [170, 444] on link "Page Next" at bounding box center [162, 455] width 24 height 22
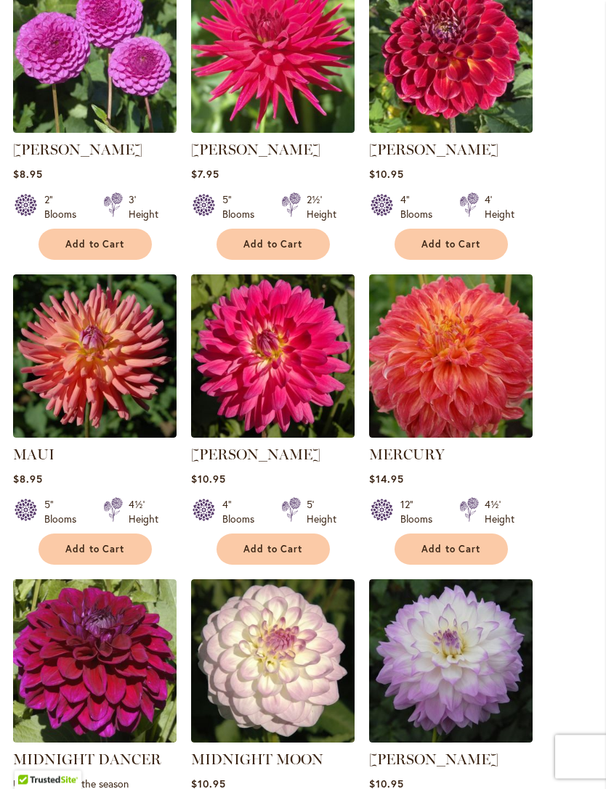
scroll to position [627, 0]
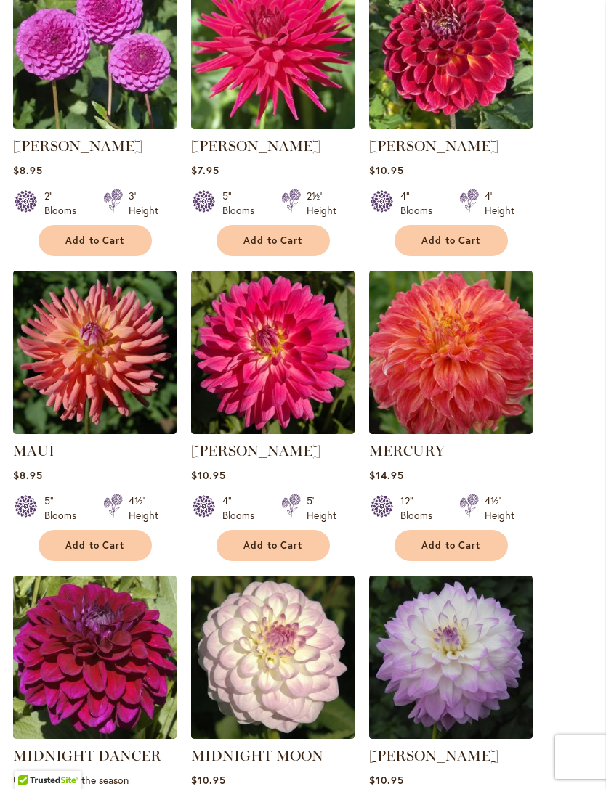
click at [454, 552] on span "Add to Cart" at bounding box center [451, 546] width 60 height 12
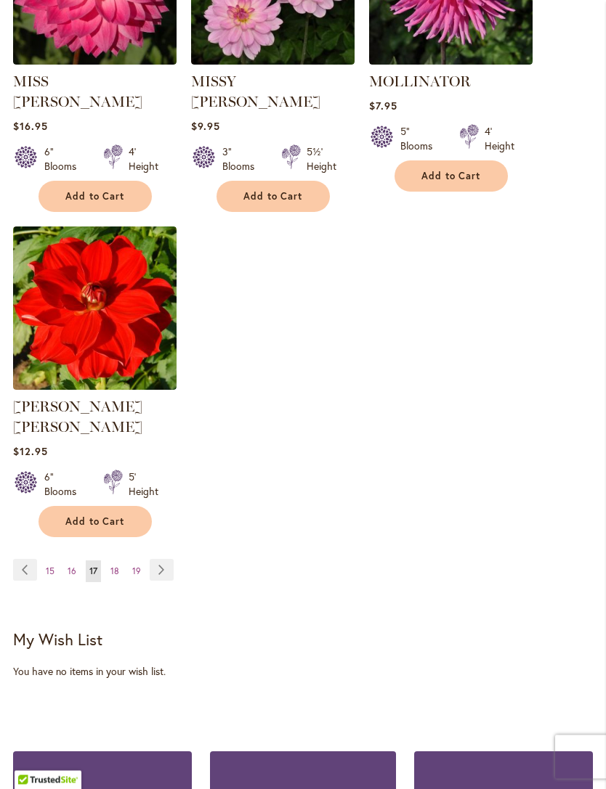
scroll to position [1950, 0]
click at [163, 559] on link "Page Next" at bounding box center [162, 570] width 24 height 22
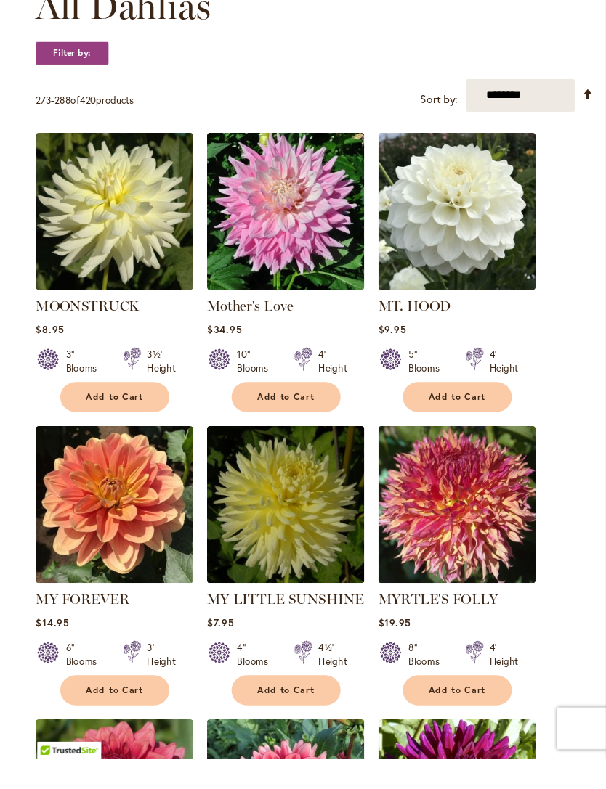
scroll to position [470, 0]
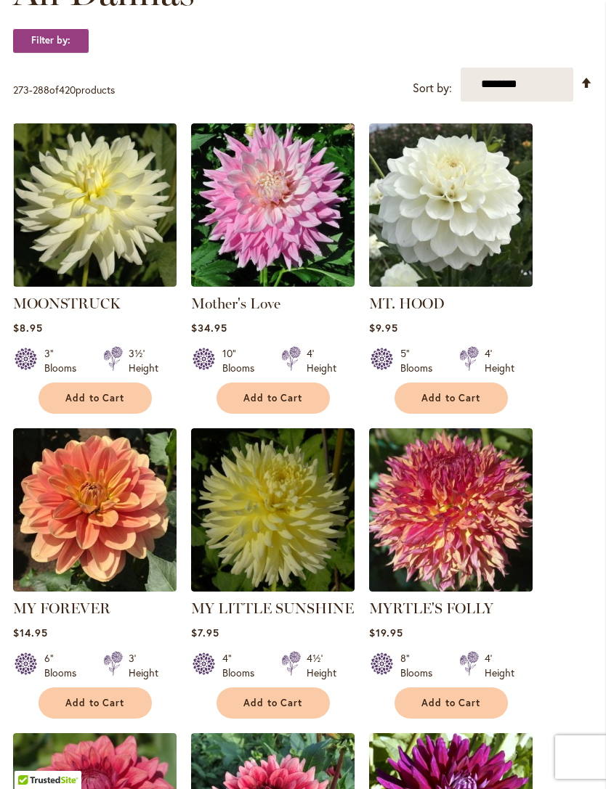
click at [302, 404] on button "Add to Cart" at bounding box center [272, 398] width 113 height 31
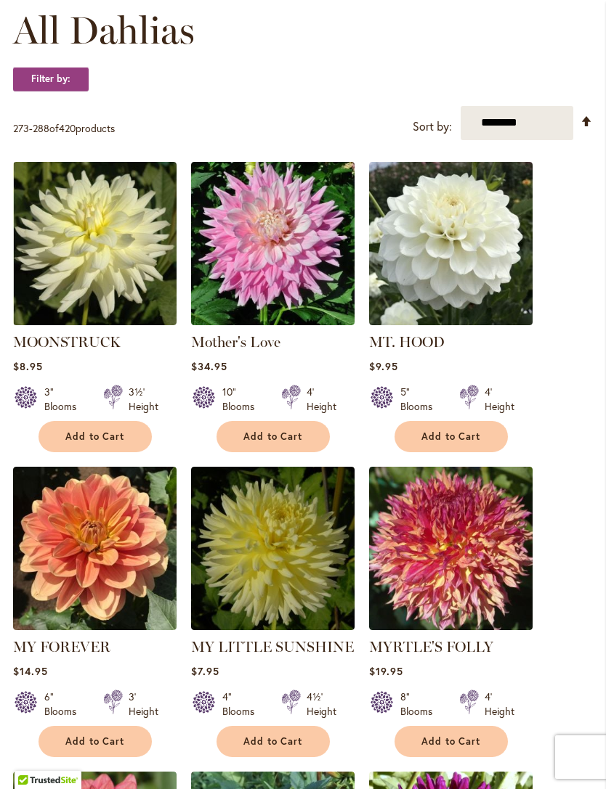
click at [434, 748] on span "Add to Cart" at bounding box center [451, 742] width 60 height 12
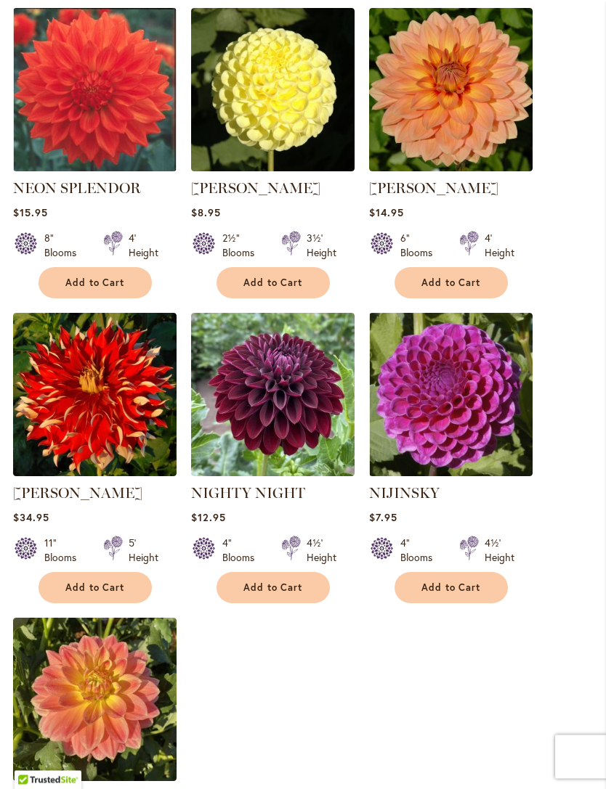
scroll to position [1540, 0]
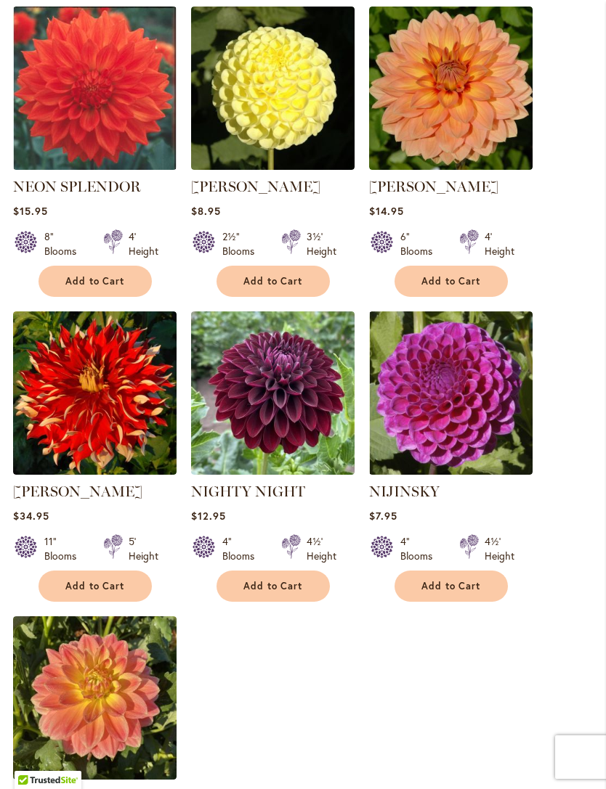
click at [118, 593] on span "Add to Cart" at bounding box center [95, 586] width 60 height 12
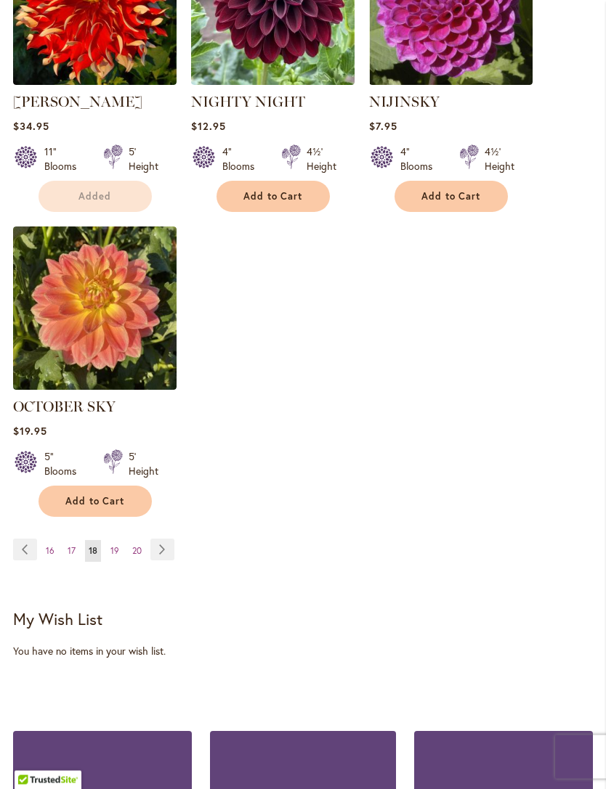
scroll to position [1900, 0]
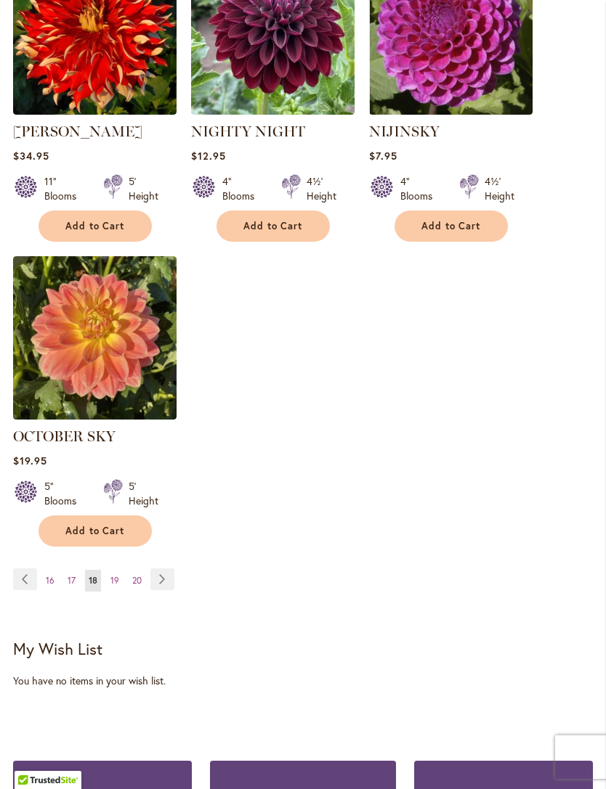
click at [182, 590] on div "Page Page Previous Page 16 Page 17 You're currently reading page 18 Page 19 Pag…" at bounding box center [302, 589] width 579 height 41
click at [168, 590] on link "Page Next" at bounding box center [162, 580] width 24 height 22
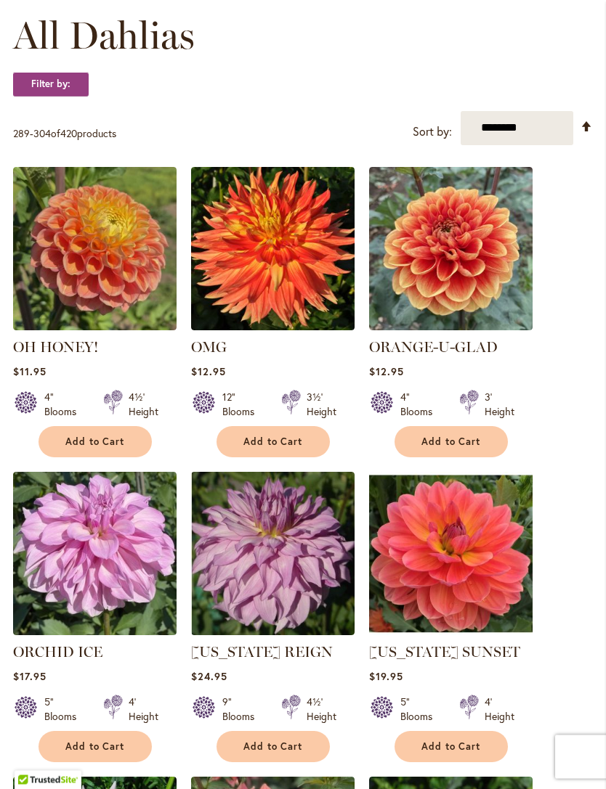
scroll to position [428, 0]
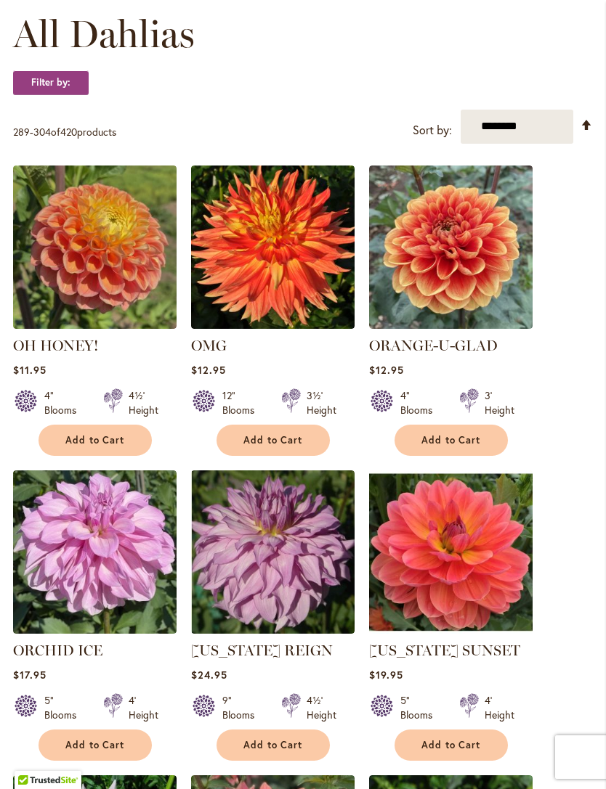
click at [301, 752] on span "Add to Cart" at bounding box center [273, 745] width 60 height 12
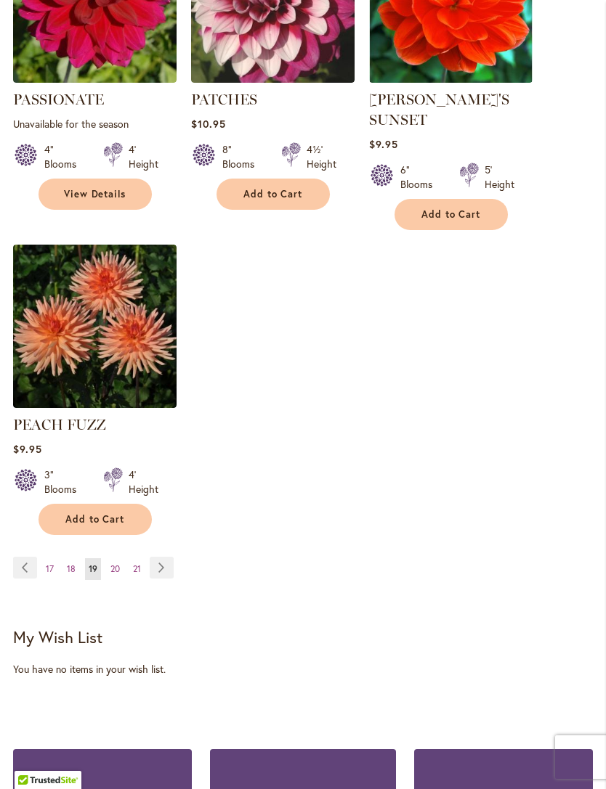
scroll to position [1894, 0]
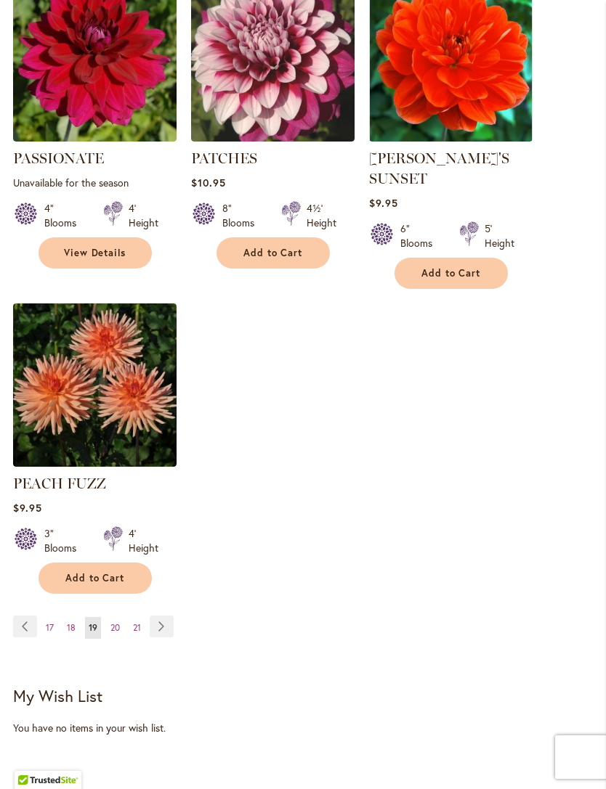
click at [171, 622] on link "Page Next" at bounding box center [162, 627] width 24 height 22
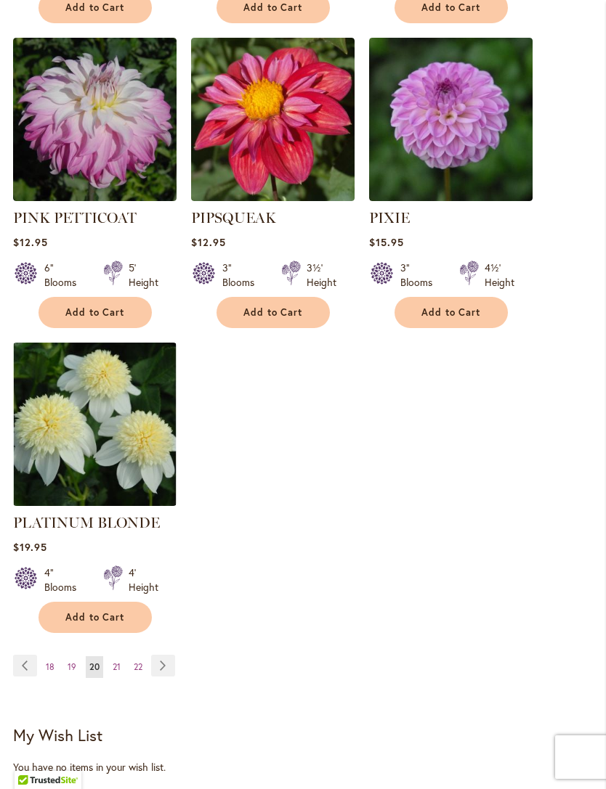
scroll to position [1783, 0]
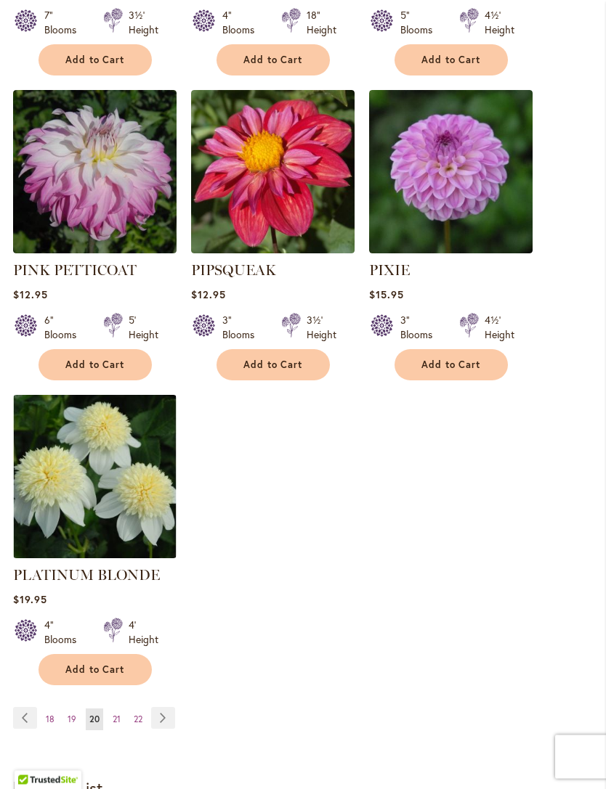
click at [166, 708] on link "Page Next" at bounding box center [163, 719] width 24 height 22
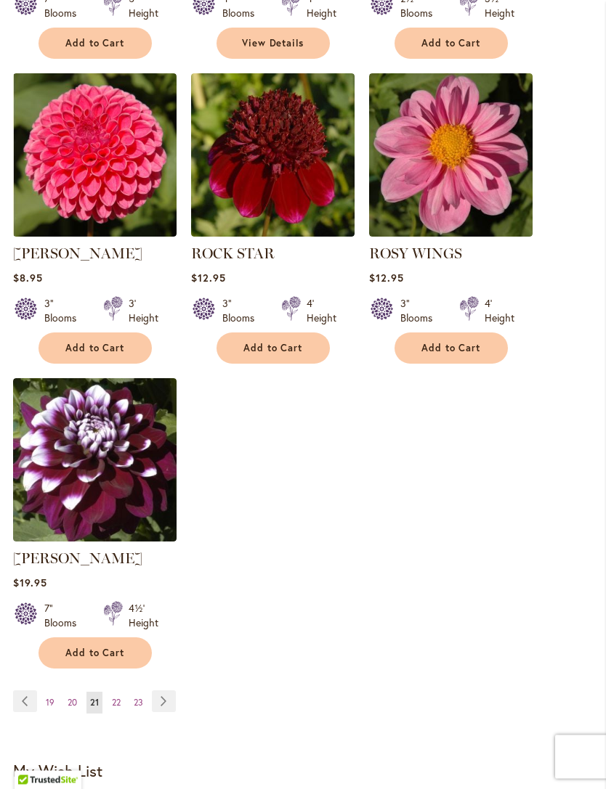
scroll to position [1760, 0]
click at [171, 712] on link "Page Next" at bounding box center [164, 702] width 24 height 22
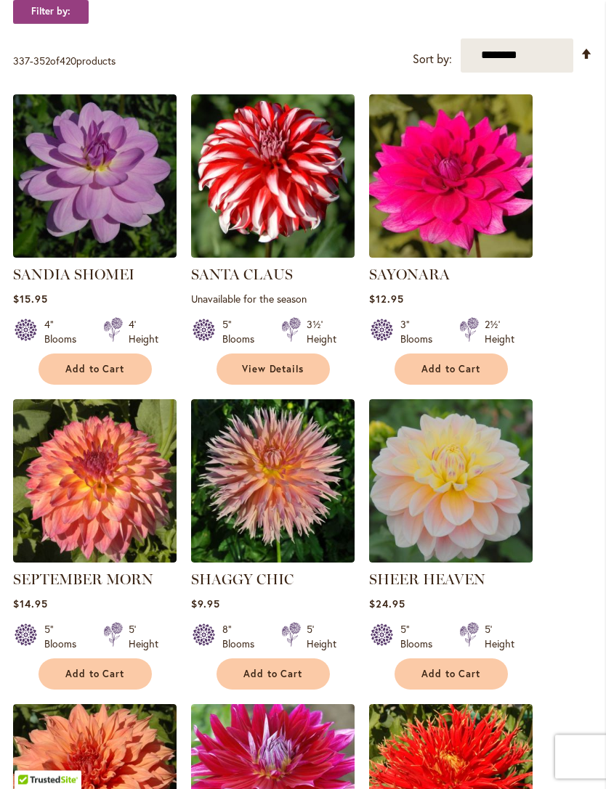
scroll to position [499, 0]
click at [309, 690] on button "Add to Cart" at bounding box center [272, 674] width 113 height 31
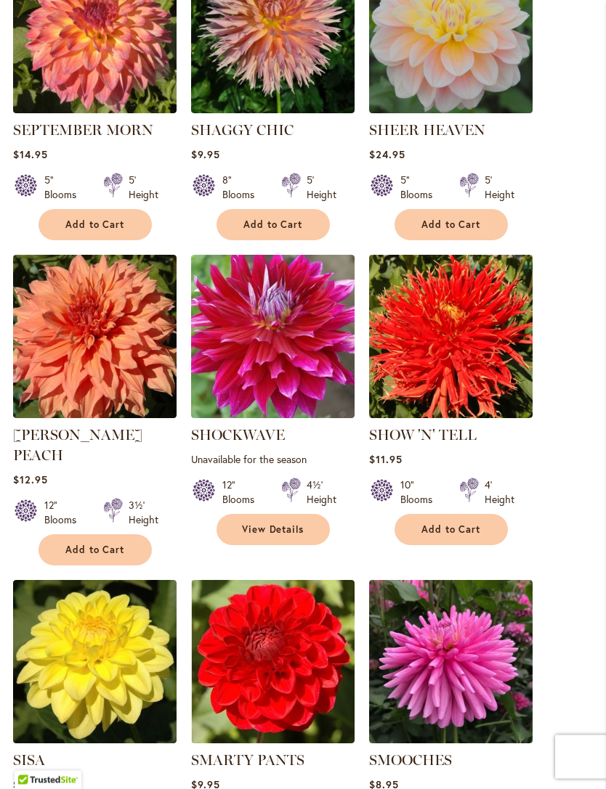
scroll to position [987, 0]
click at [114, 544] on span "Add to Cart" at bounding box center [95, 550] width 60 height 12
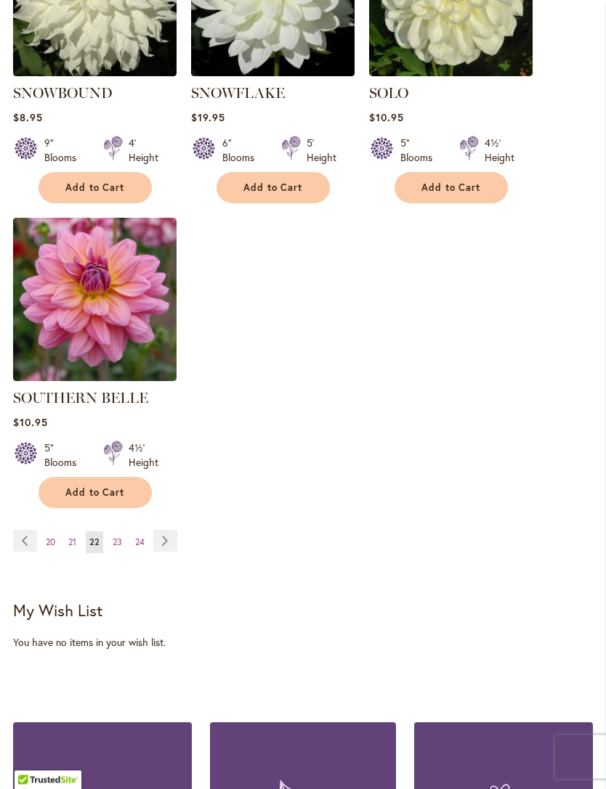
scroll to position [1959, 0]
click at [170, 541] on link "Page Next" at bounding box center [165, 541] width 24 height 22
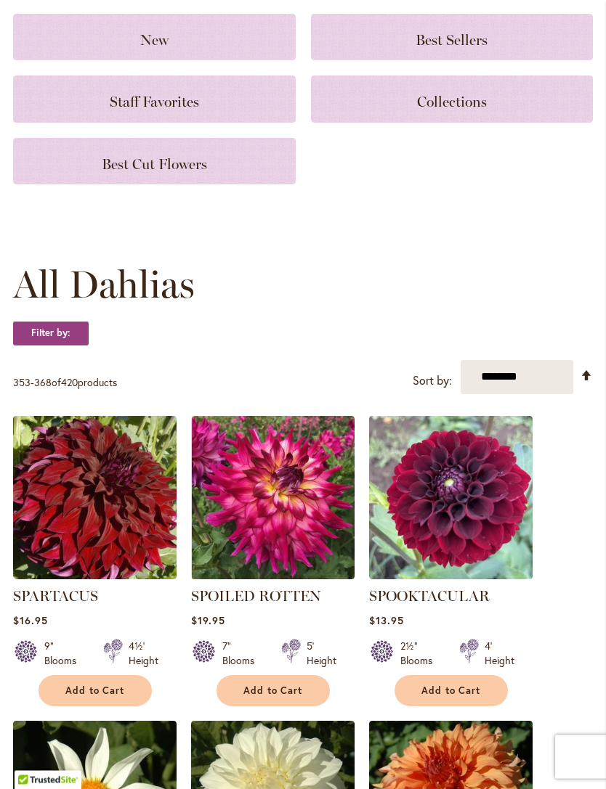
scroll to position [177, 0]
click at [313, 707] on button "Add to Cart" at bounding box center [272, 690] width 113 height 31
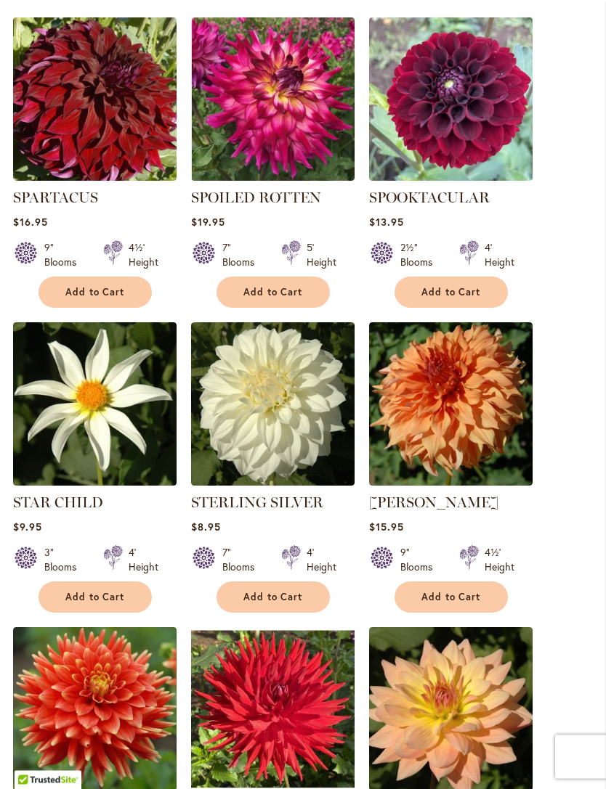
click at [454, 614] on button "Add to Cart" at bounding box center [450, 597] width 113 height 31
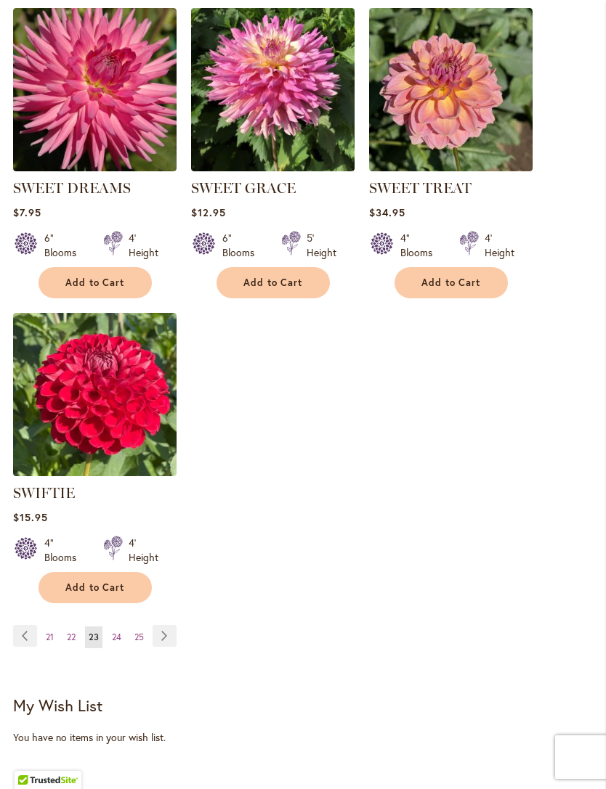
scroll to position [1948, 0]
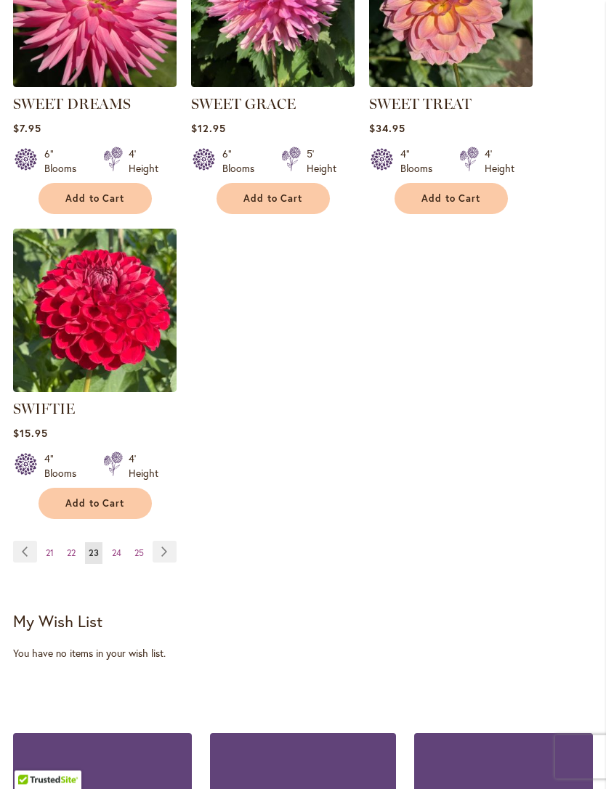
click at [171, 563] on link "Page Next" at bounding box center [164, 553] width 24 height 22
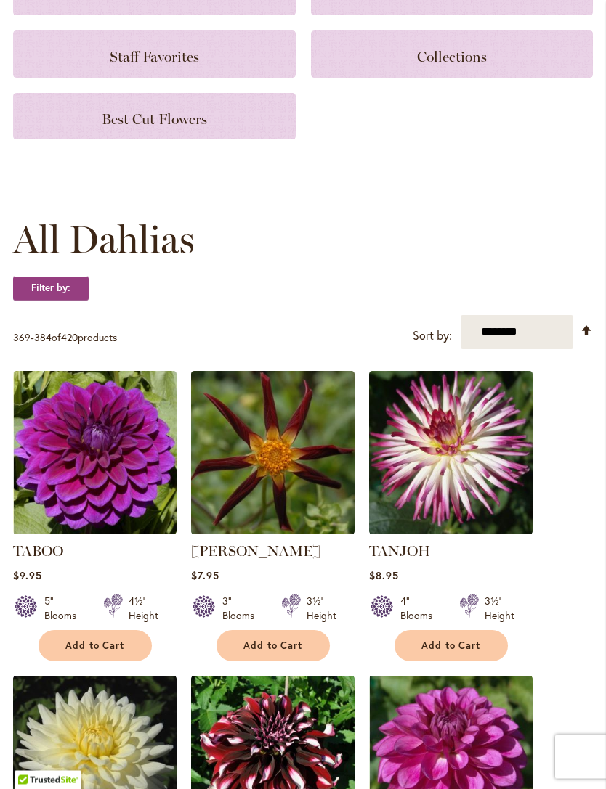
scroll to position [231, 0]
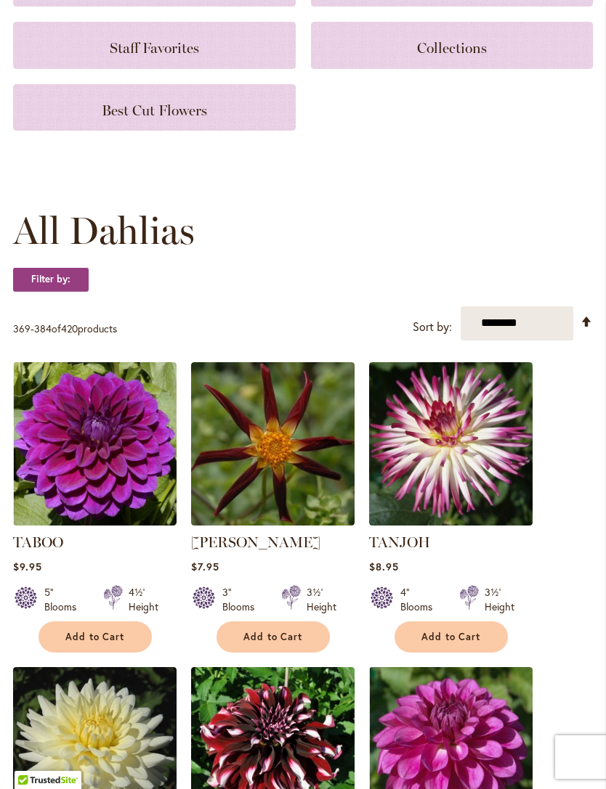
click at [301, 643] on span "Add to Cart" at bounding box center [273, 637] width 60 height 12
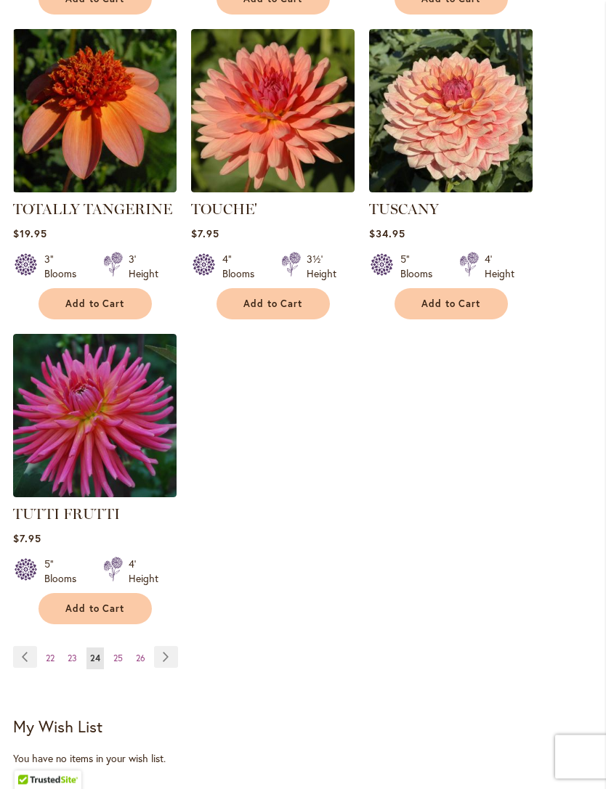
scroll to position [1844, 0]
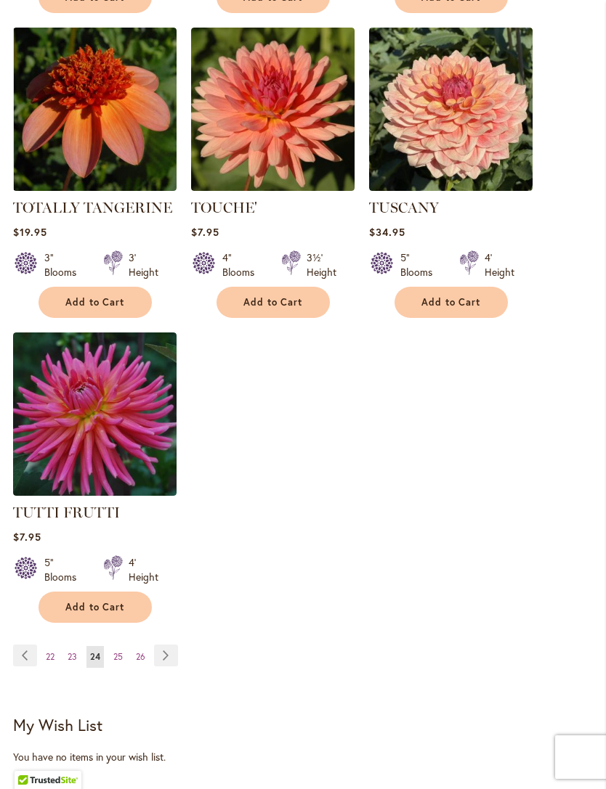
click at [169, 654] on link "Page Next" at bounding box center [166, 656] width 24 height 22
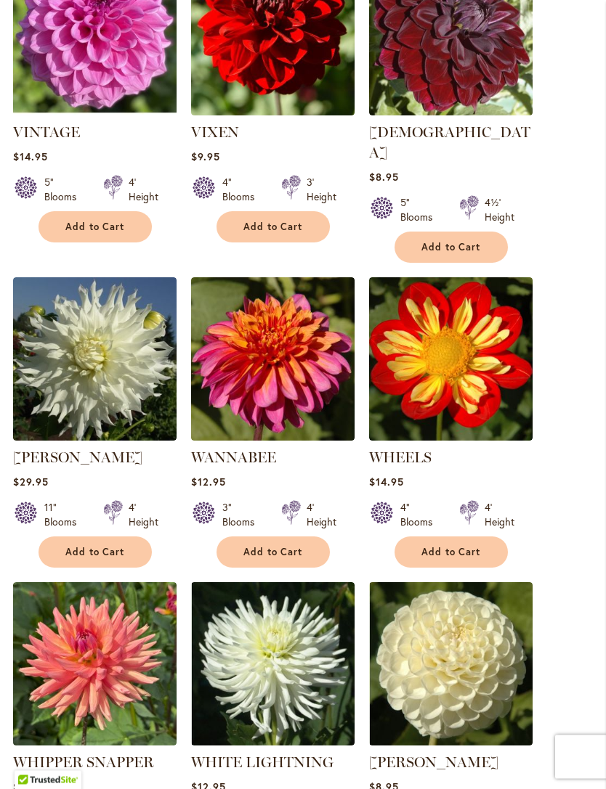
scroll to position [1251, 0]
